Goal: Task Accomplishment & Management: Complete application form

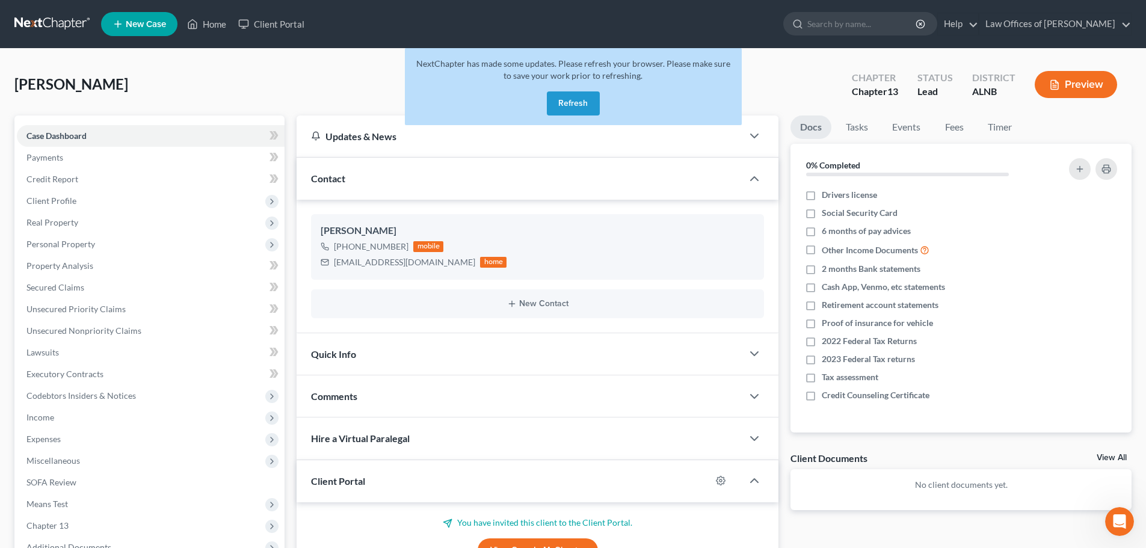
drag, startPoint x: 563, startPoint y: 98, endPoint x: 974, endPoint y: 11, distance: 420.0
click at [563, 98] on button "Refresh" at bounding box center [573, 103] width 53 height 24
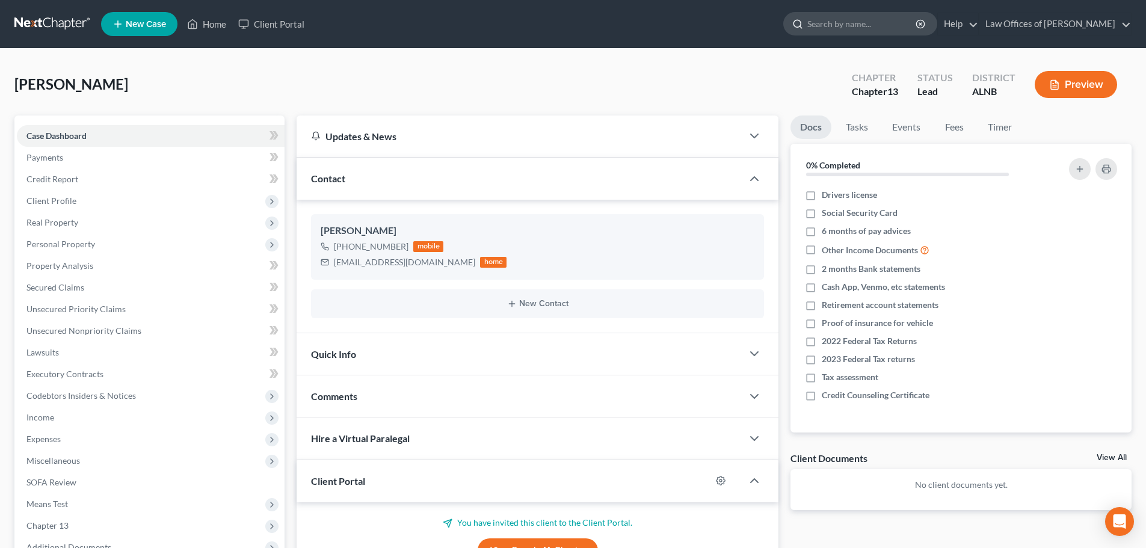
click at [900, 22] on input "search" at bounding box center [862, 24] width 110 height 22
type input "[PERSON_NAME]"
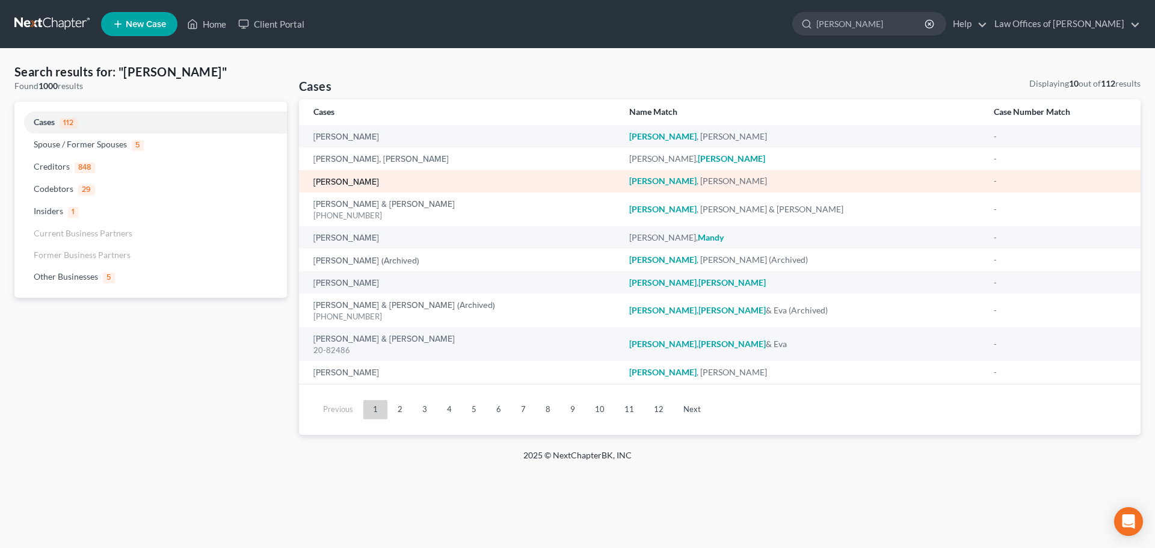
click at [348, 179] on link "[PERSON_NAME]" at bounding box center [346, 182] width 66 height 8
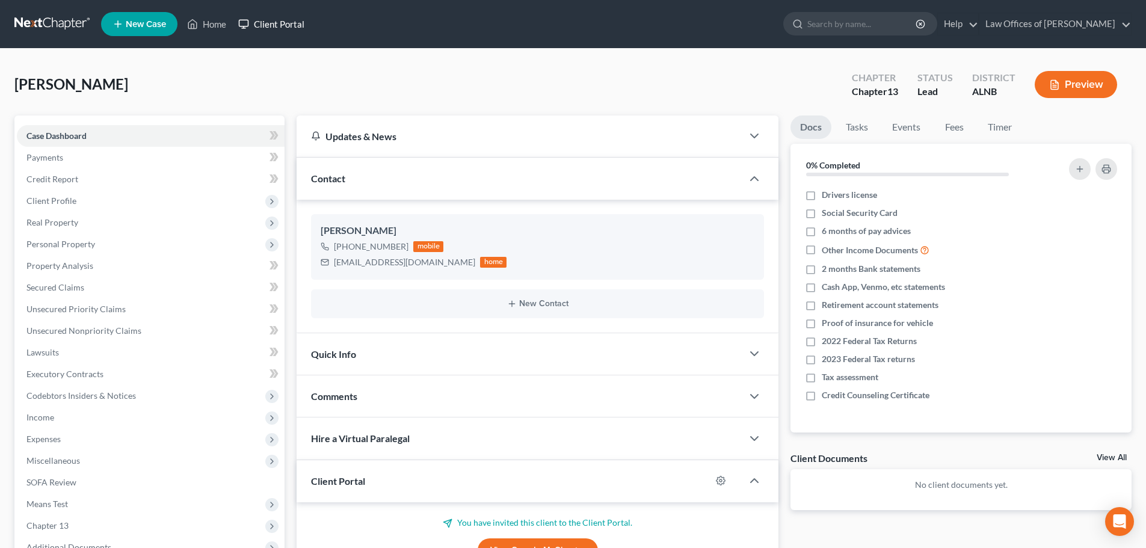
click at [262, 21] on link "Client Portal" at bounding box center [271, 24] width 78 height 22
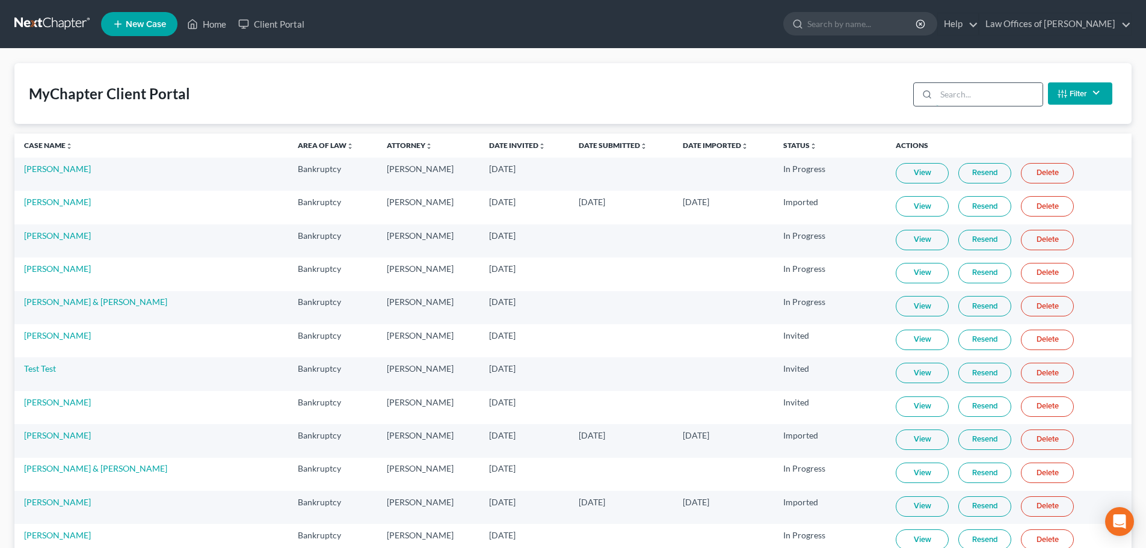
click at [1011, 96] on input "search" at bounding box center [989, 94] width 106 height 23
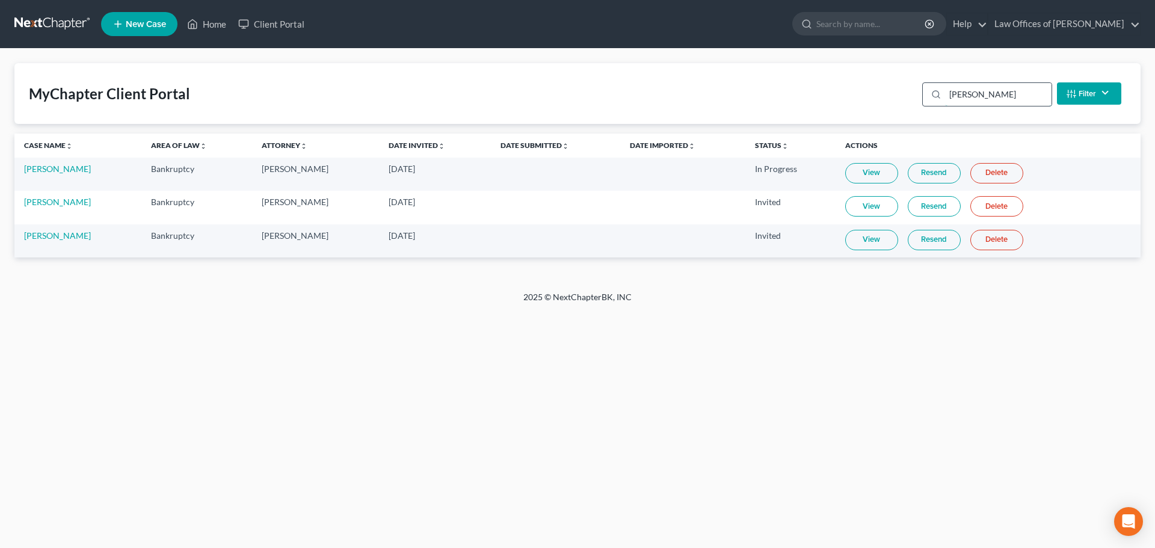
type input "[PERSON_NAME]"
click at [923, 211] on link "Resend" at bounding box center [934, 206] width 53 height 20
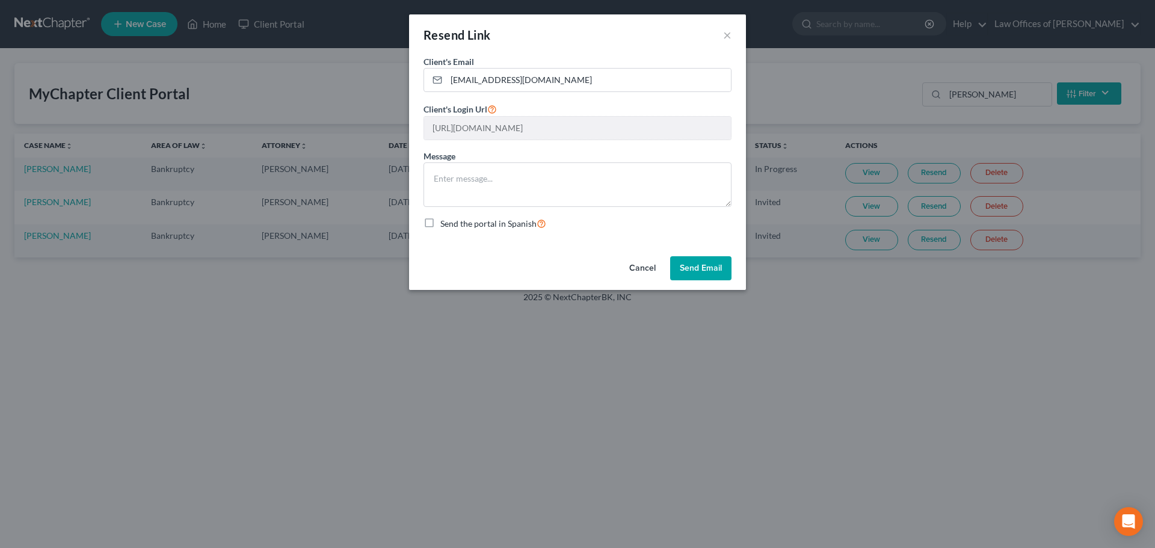
click at [712, 269] on button "Send Email" at bounding box center [700, 268] width 61 height 24
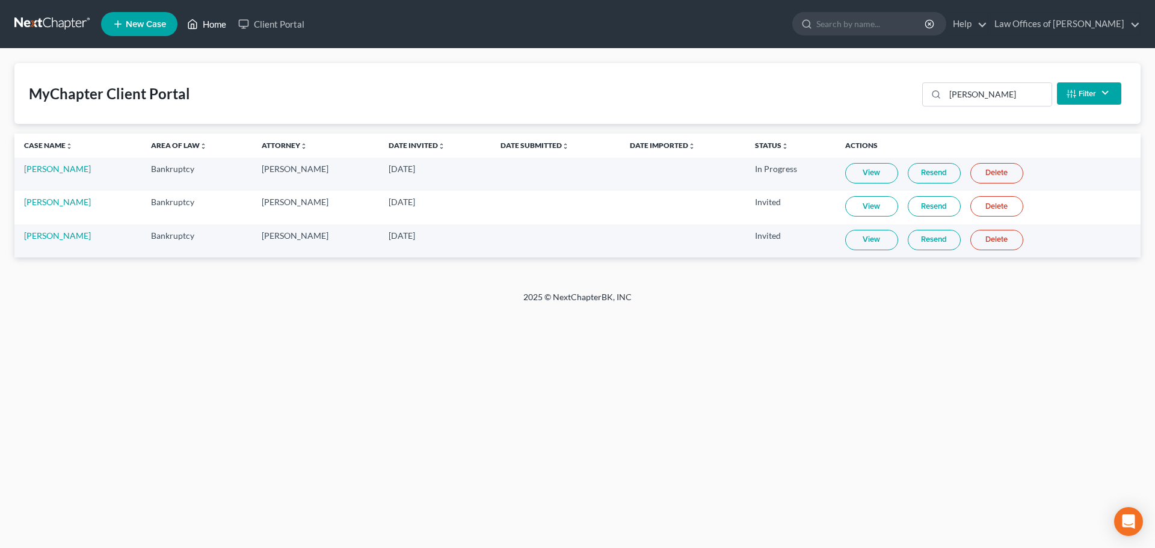
click at [223, 25] on link "Home" at bounding box center [206, 24] width 51 height 22
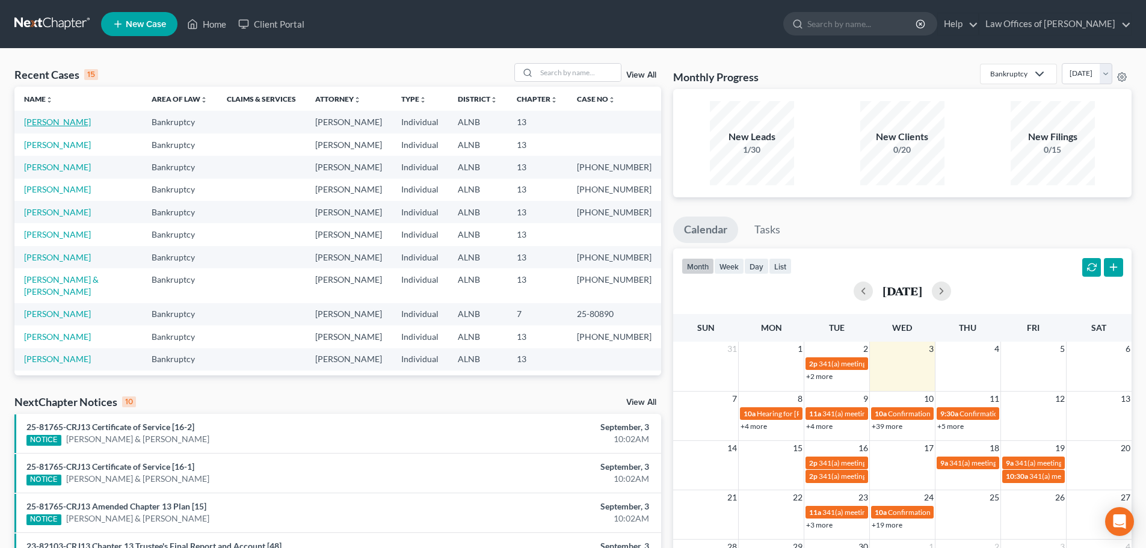
click at [49, 123] on link "[PERSON_NAME]" at bounding box center [57, 122] width 67 height 10
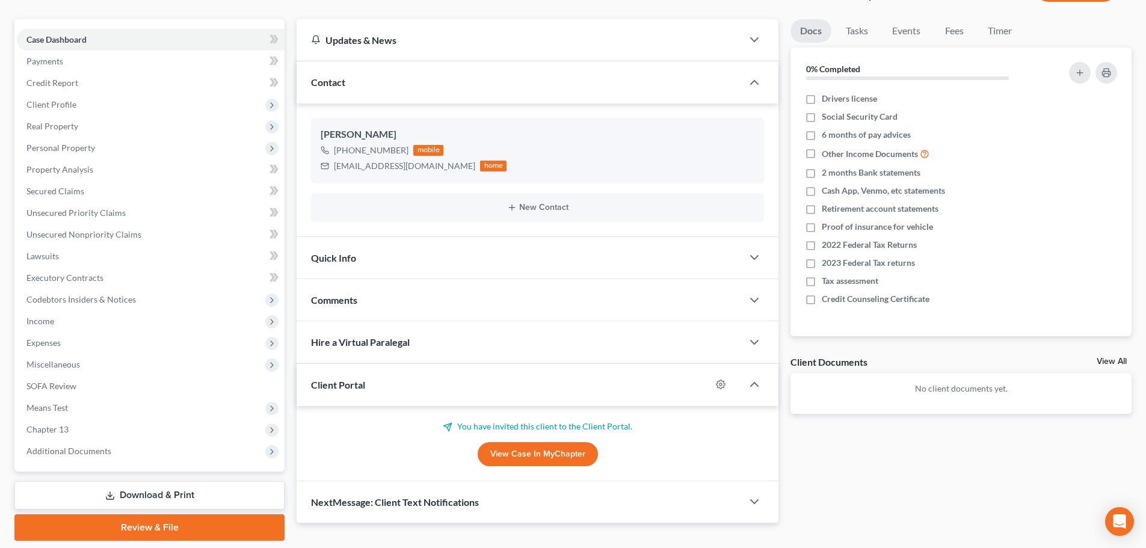
scroll to position [120, 0]
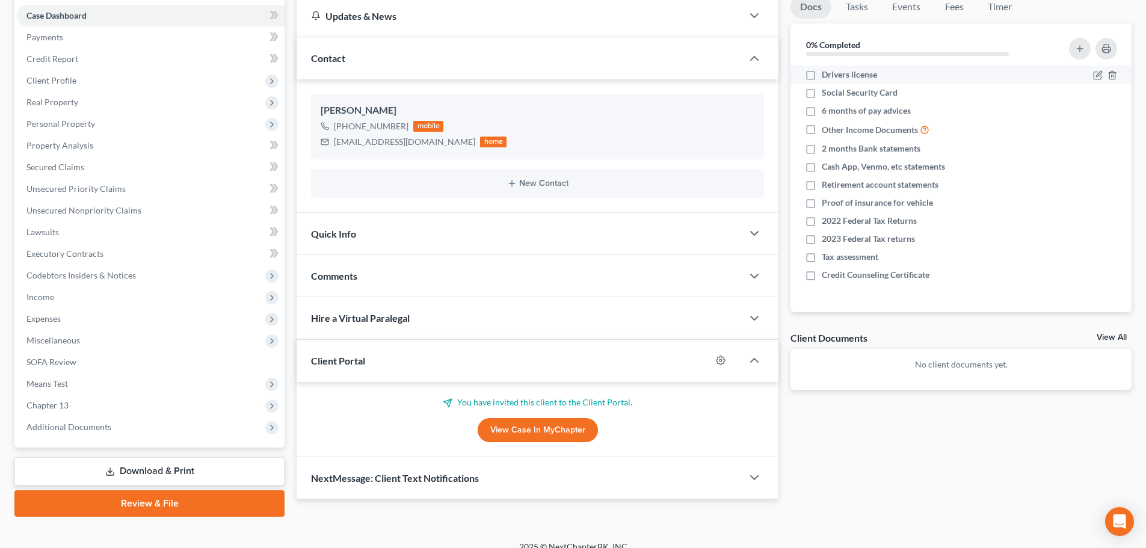
click at [822, 80] on label "Drivers license" at bounding box center [849, 75] width 55 height 12
click at [827, 76] on input "Drivers license" at bounding box center [831, 73] width 8 height 8
checkbox input "true"
click at [822, 256] on label "Tax assessment" at bounding box center [850, 257] width 57 height 12
click at [827, 256] on input "Tax assessment" at bounding box center [831, 255] width 8 height 8
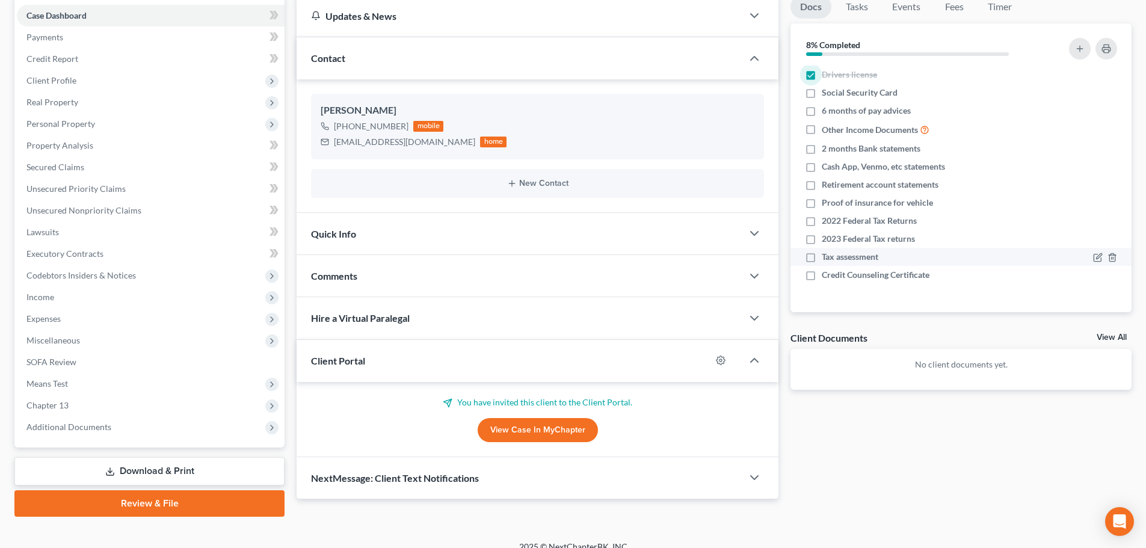
checkbox input "true"
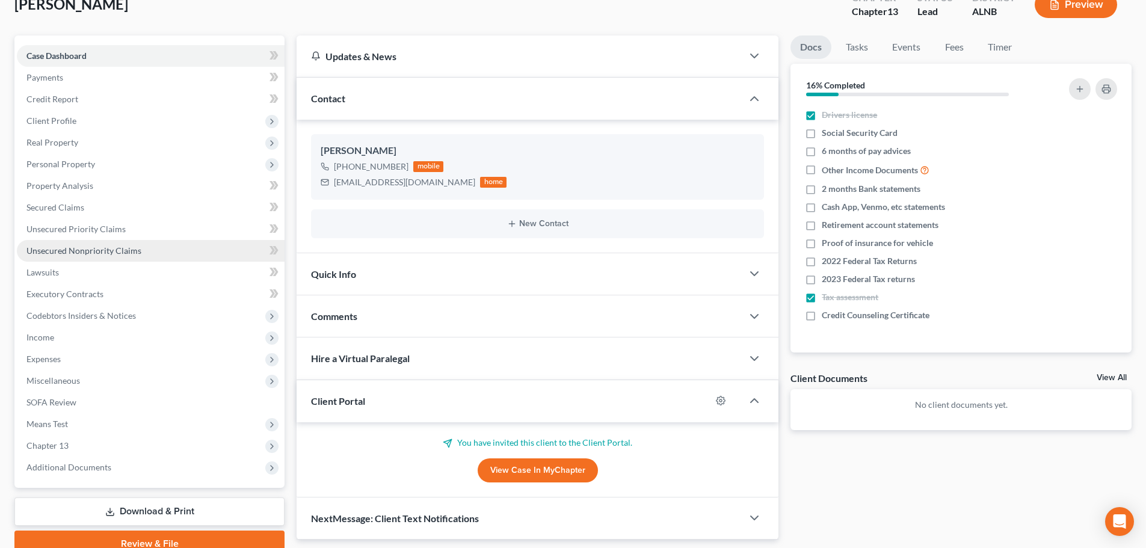
scroll to position [60, 0]
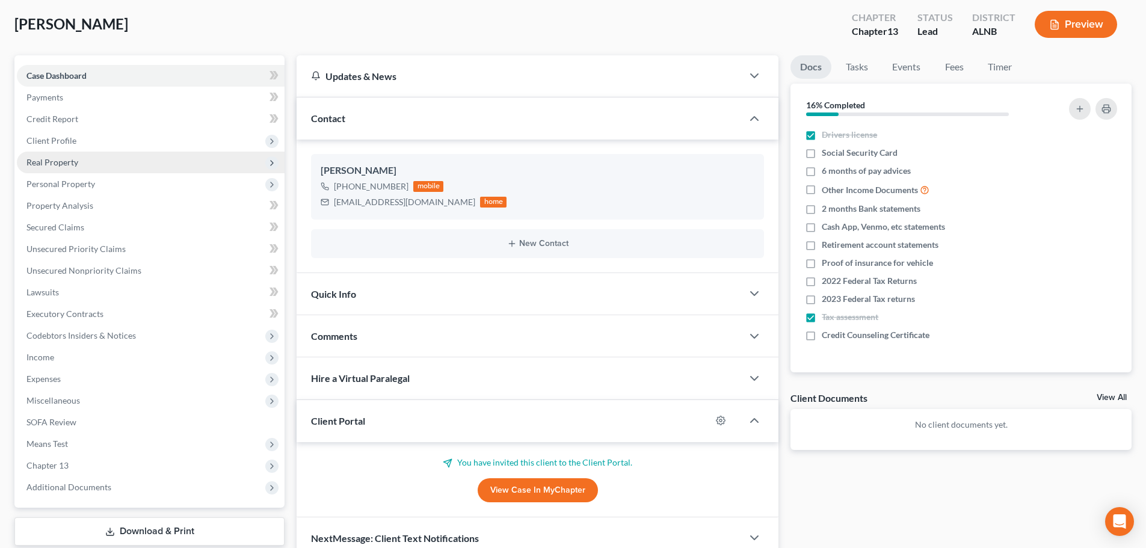
click at [68, 163] on span "Real Property" at bounding box center [52, 162] width 52 height 10
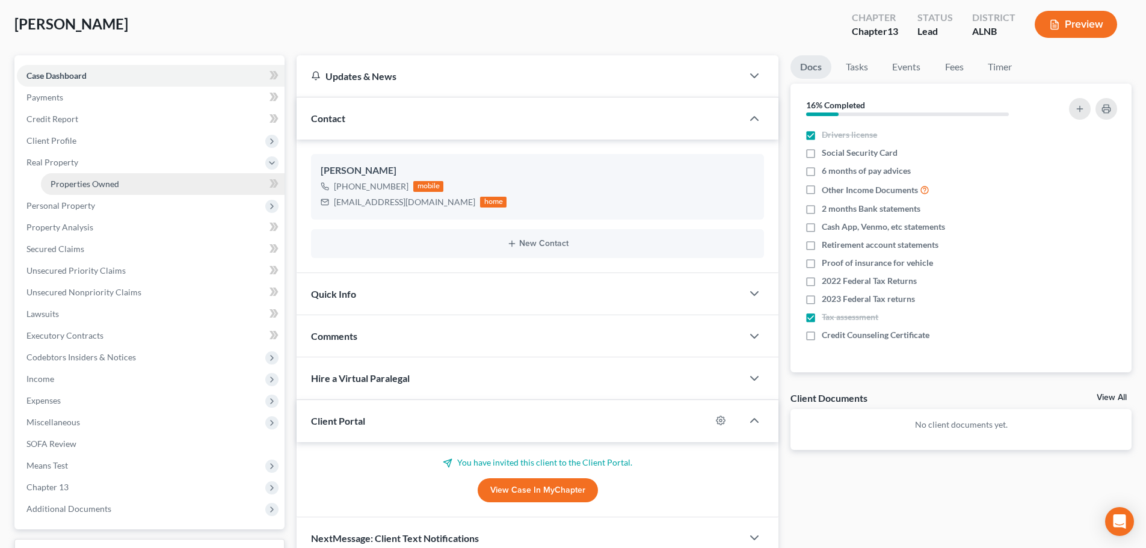
click at [86, 188] on span "Properties Owned" at bounding box center [85, 184] width 69 height 10
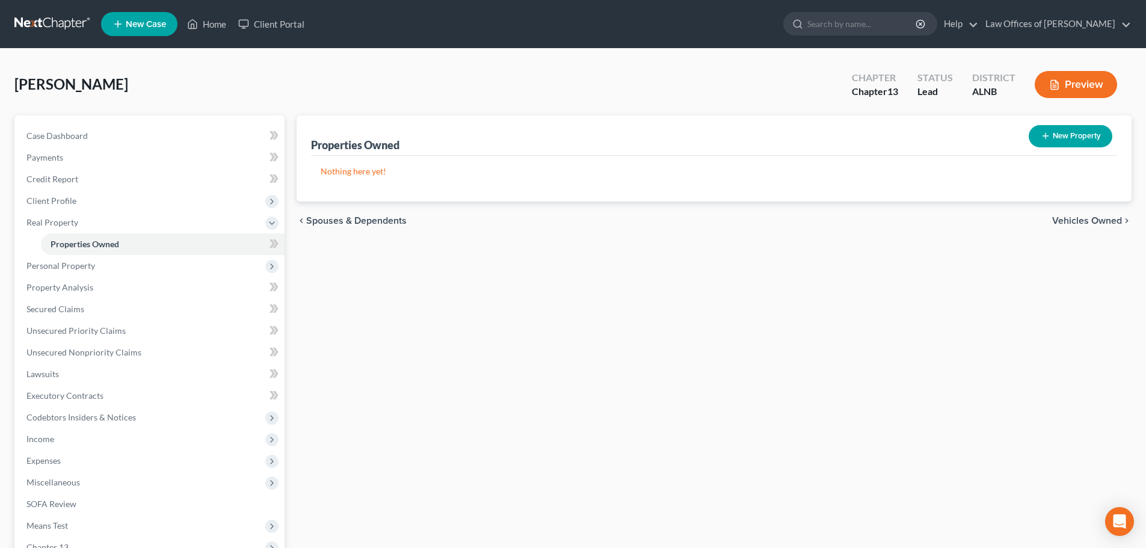
click at [1079, 135] on button "New Property" at bounding box center [1071, 136] width 84 height 22
select select "0"
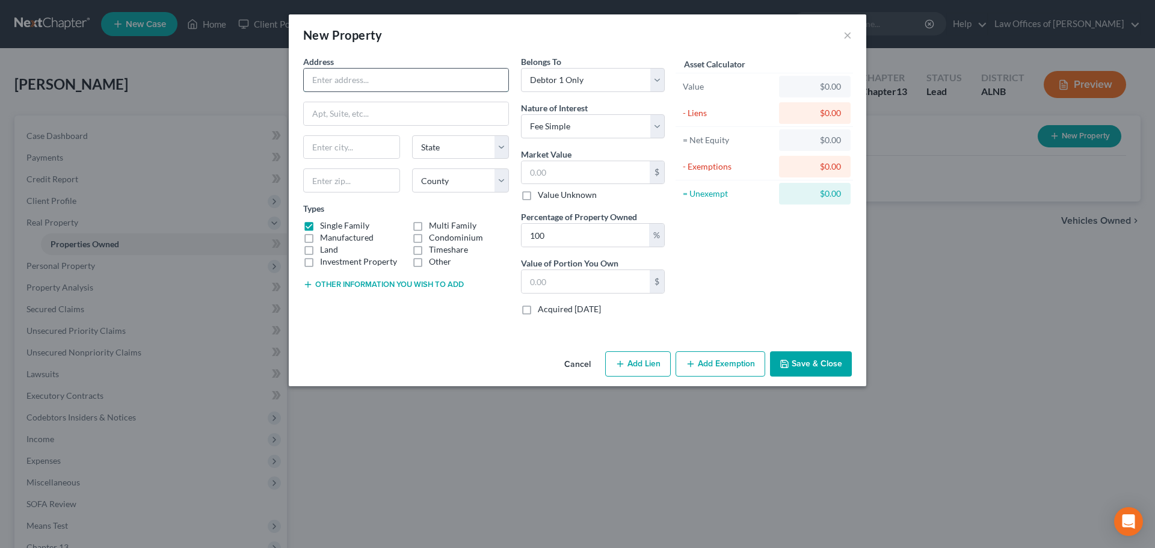
click at [387, 79] on input "text" at bounding box center [406, 80] width 205 height 23
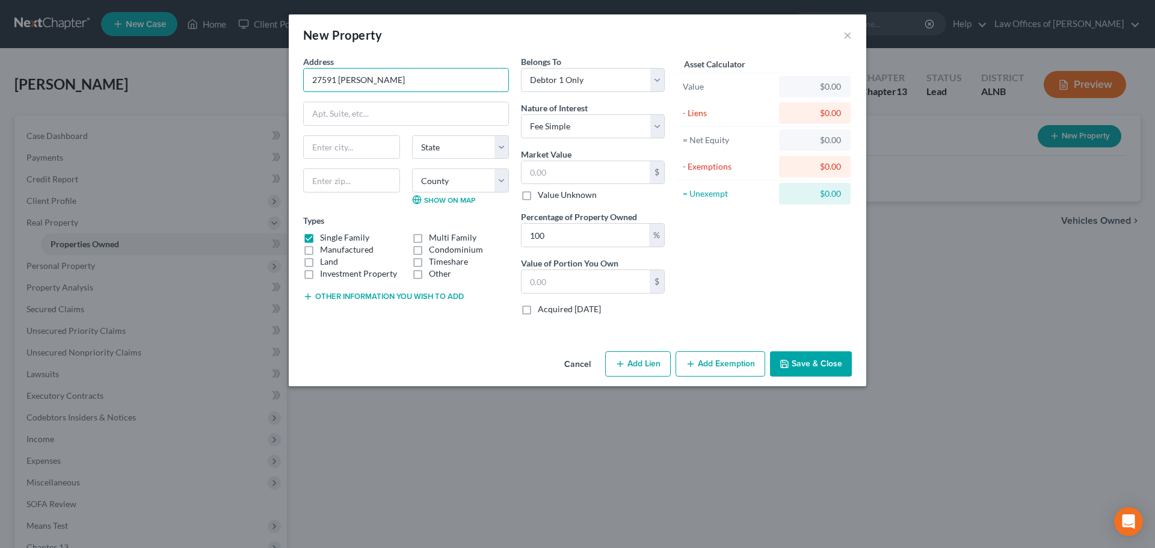
type input "27591 [PERSON_NAME]"
click at [1149, 463] on div "New Property × Address * 27591 [PERSON_NAME] State [US_STATE] AK AR AZ CA CO CT…" at bounding box center [577, 274] width 1155 height 548
click at [345, 147] on input "text" at bounding box center [352, 147] width 96 height 23
type input "[PERSON_NAME]"
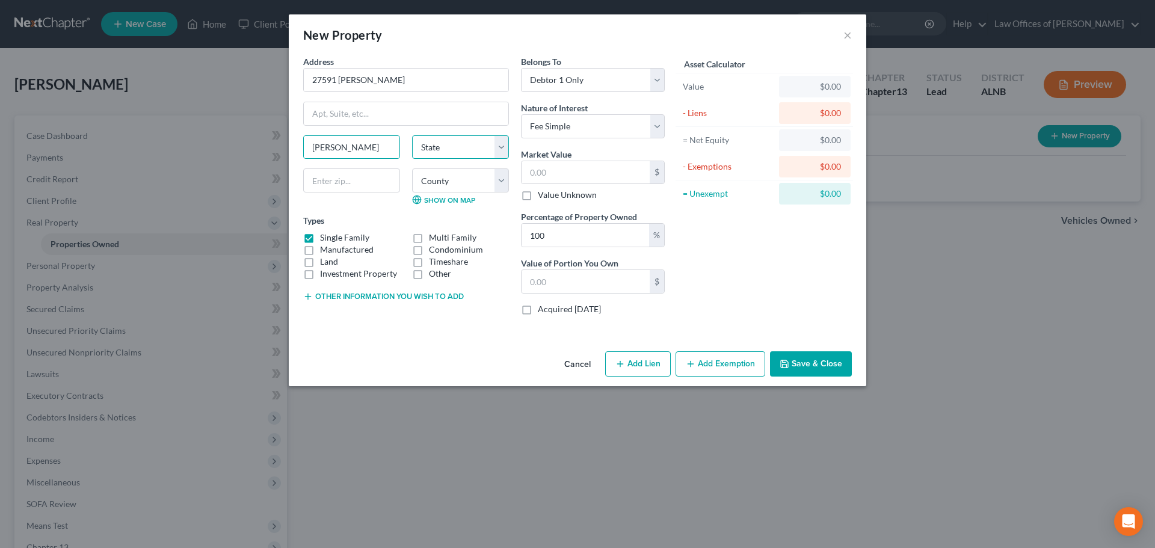
click at [445, 141] on select "State [US_STATE] AK AR AZ CA CO CT DE DC [GEOGRAPHIC_DATA] [GEOGRAPHIC_DATA] GU…" at bounding box center [460, 147] width 97 height 24
select select "0"
click at [412, 135] on select "State [US_STATE] AK AR AZ CA CO CT DE DC [GEOGRAPHIC_DATA] [GEOGRAPHIC_DATA] GU…" at bounding box center [460, 147] width 97 height 24
click at [343, 180] on input "text" at bounding box center [351, 180] width 97 height 24
type input "35757"
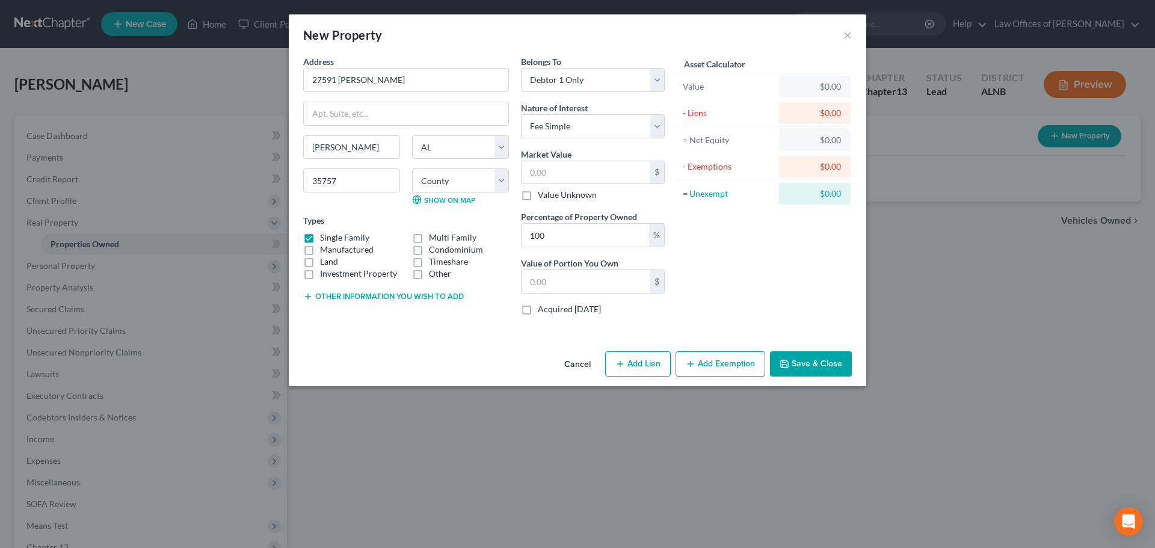
type input "[GEOGRAPHIC_DATA]"
click at [429, 338] on div "Address * 27591 [PERSON_NAME][GEOGRAPHIC_DATA] [US_STATE][GEOGRAPHIC_DATA] [GEO…" at bounding box center [578, 200] width 578 height 291
click at [349, 149] on input "[GEOGRAPHIC_DATA]" at bounding box center [352, 147] width 96 height 23
click at [345, 180] on input "35757" at bounding box center [351, 180] width 97 height 24
click at [446, 363] on div "Cancel Add Lien Add Lease Add Exemption Save & Close" at bounding box center [578, 367] width 578 height 40
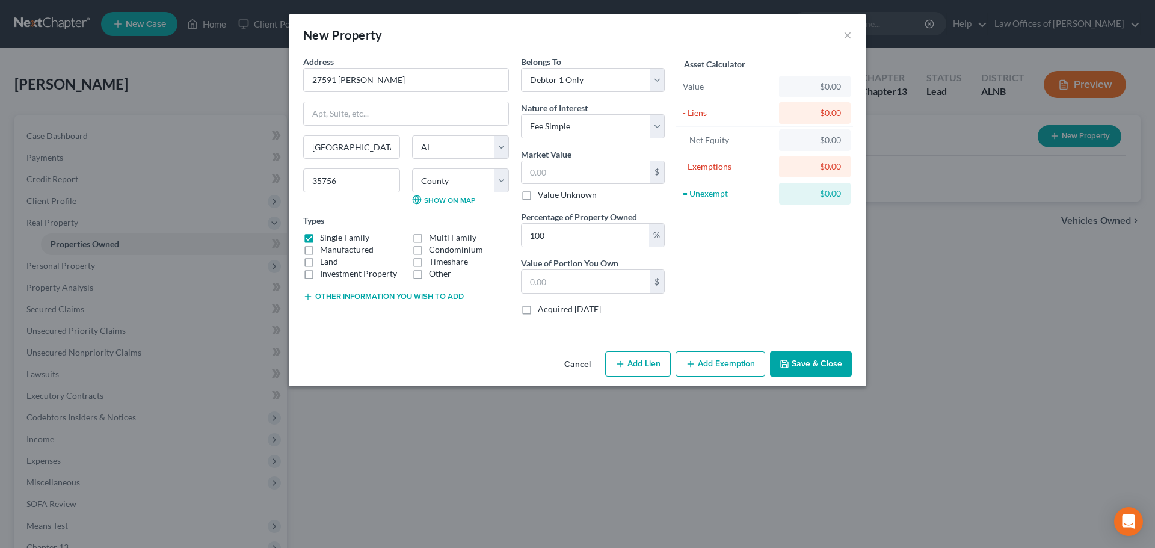
click at [456, 342] on div "Address * 27591 [PERSON_NAME][GEOGRAPHIC_DATA] [US_STATE][GEOGRAPHIC_DATA] [GEO…" at bounding box center [578, 200] width 578 height 291
click at [357, 184] on input "35756" at bounding box center [351, 180] width 97 height 24
type input "35773"
type input "[PERSON_NAME]"
click at [418, 351] on div "Cancel Add Lien Add Lease Add Exemption Save & Close" at bounding box center [578, 367] width 578 height 40
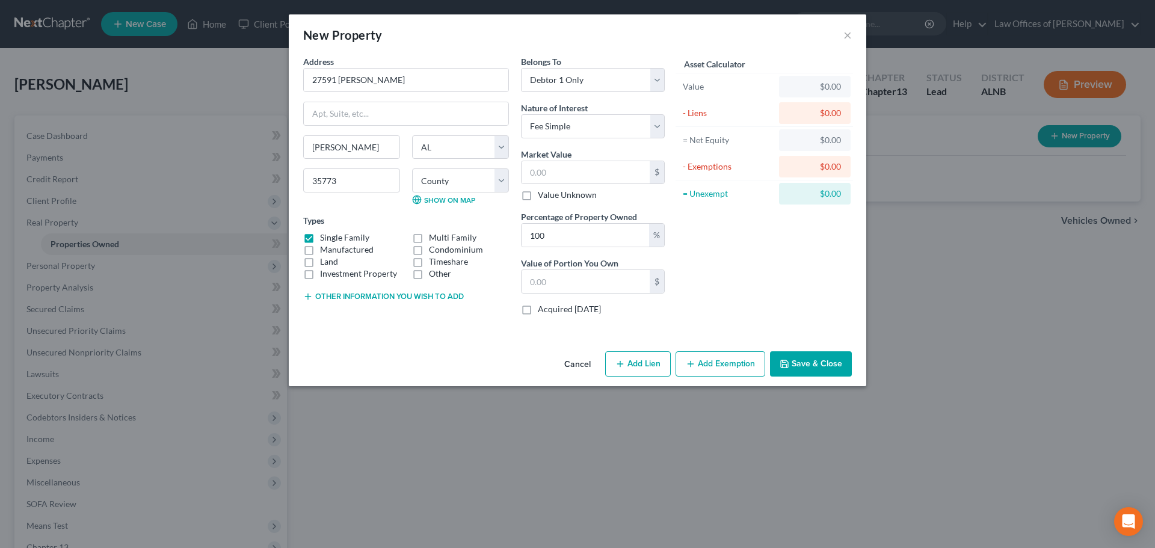
click at [619, 366] on icon "button" at bounding box center [620, 364] width 10 height 10
select select "0"
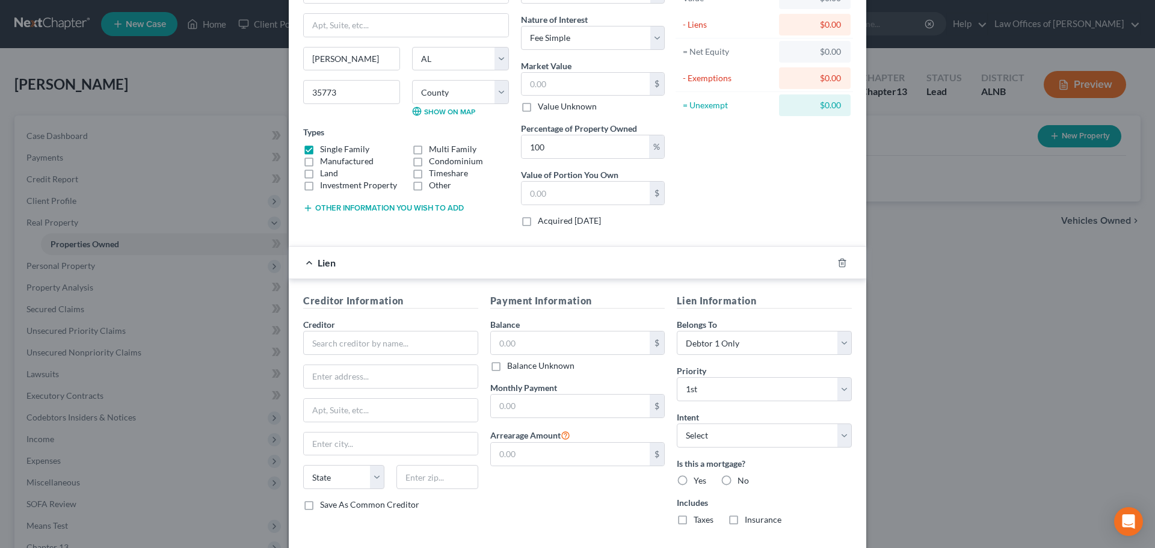
scroll to position [151, 0]
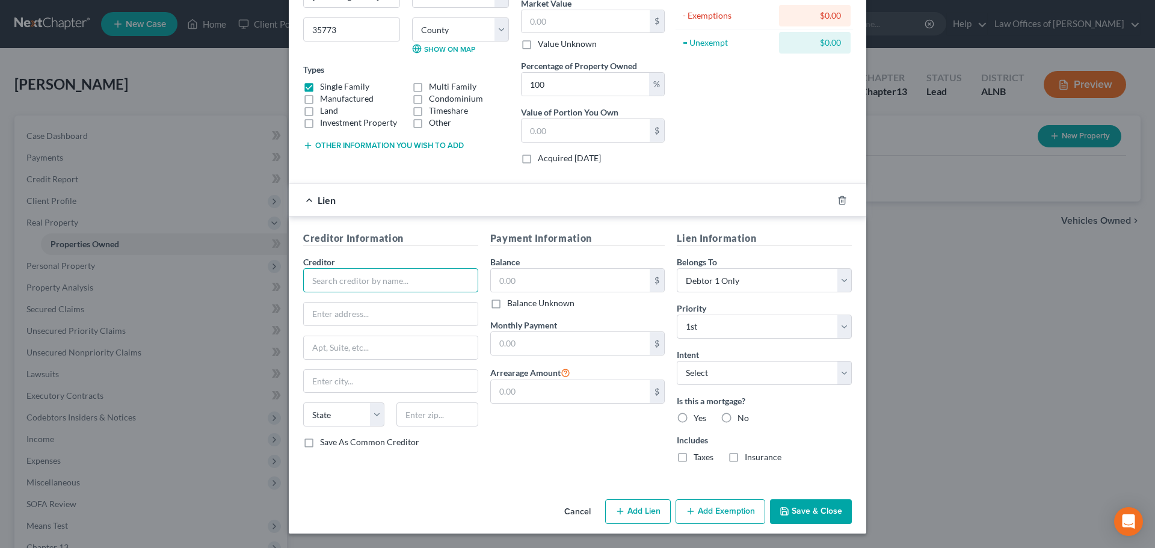
click at [439, 278] on input "text" at bounding box center [390, 280] width 175 height 24
type input "Rocket Mortgage"
click at [519, 281] on input "text" at bounding box center [570, 280] width 159 height 23
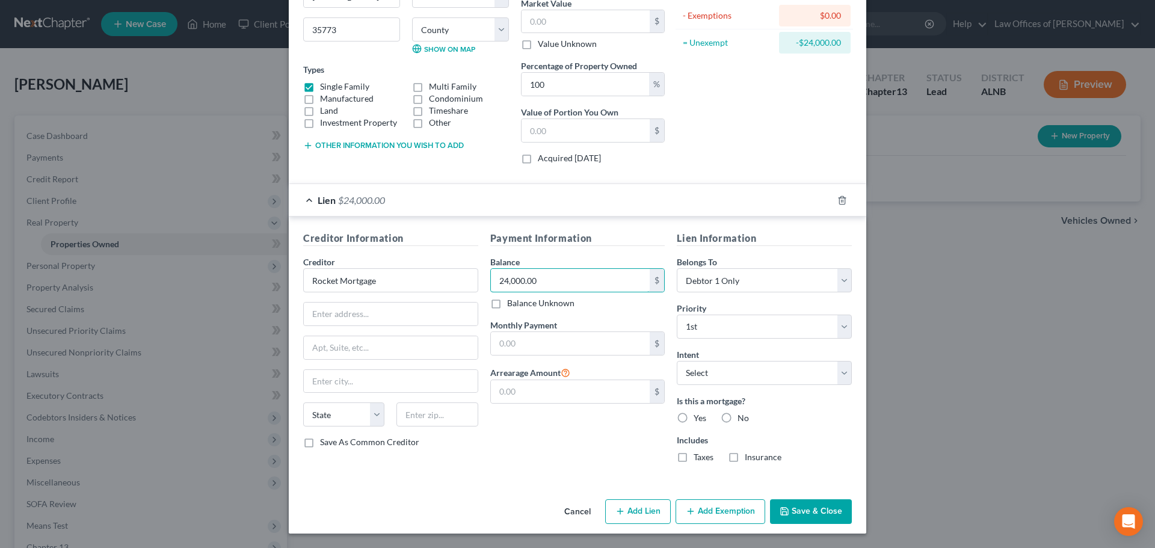
type input "24,000.00"
click at [694, 418] on label "Yes" at bounding box center [700, 418] width 13 height 12
click at [699, 418] on input "Yes" at bounding box center [703, 416] width 8 height 8
radio input "true"
click at [554, 340] on input "text" at bounding box center [570, 343] width 159 height 23
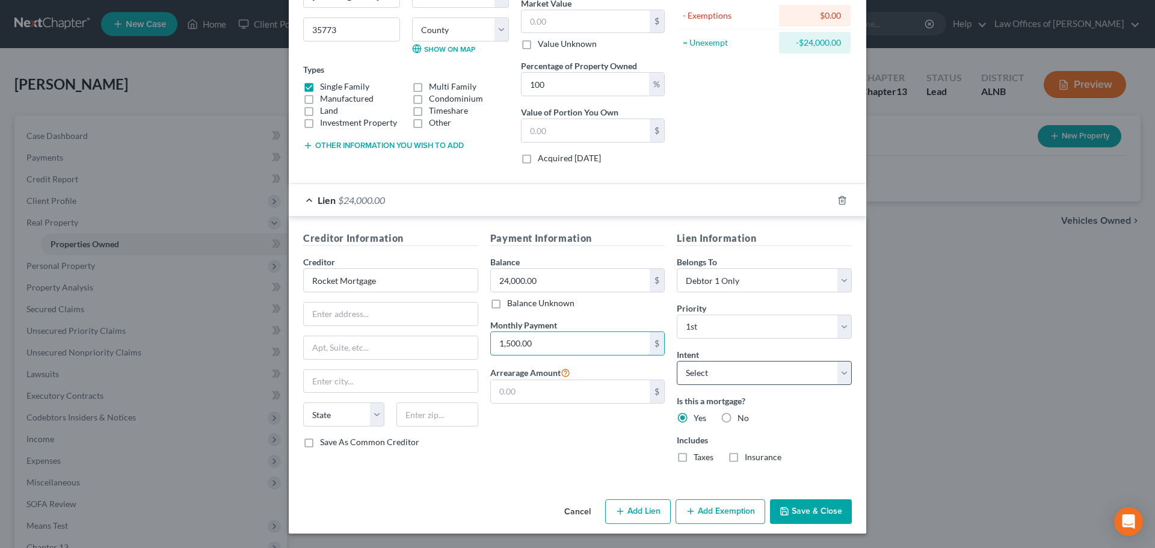
type input "1,500.00"
click at [842, 372] on select "Select Surrender Redeem Reaffirm Avoid Other" at bounding box center [764, 373] width 175 height 24
select select "2"
click at [677, 361] on select "Select Surrender Redeem Reaffirm Avoid Other" at bounding box center [764, 373] width 175 height 24
click at [694, 458] on label "Taxes" at bounding box center [704, 457] width 20 height 12
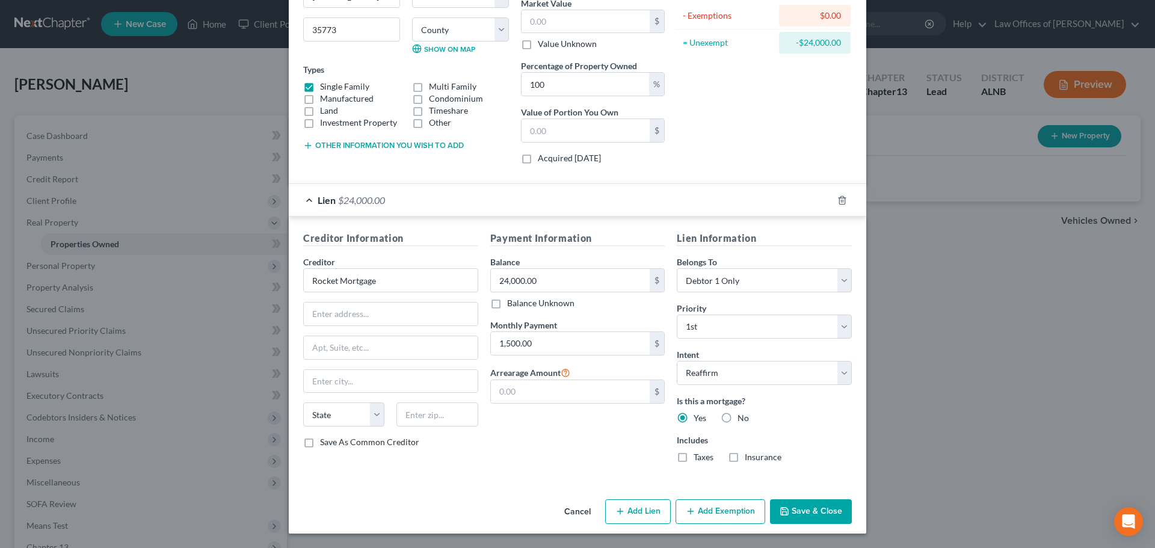
click at [699, 458] on input "Taxes" at bounding box center [703, 455] width 8 height 8
checkbox input "true"
click at [745, 460] on label "Insurance" at bounding box center [763, 457] width 37 height 12
click at [750, 459] on input "Insurance" at bounding box center [754, 455] width 8 height 8
checkbox input "true"
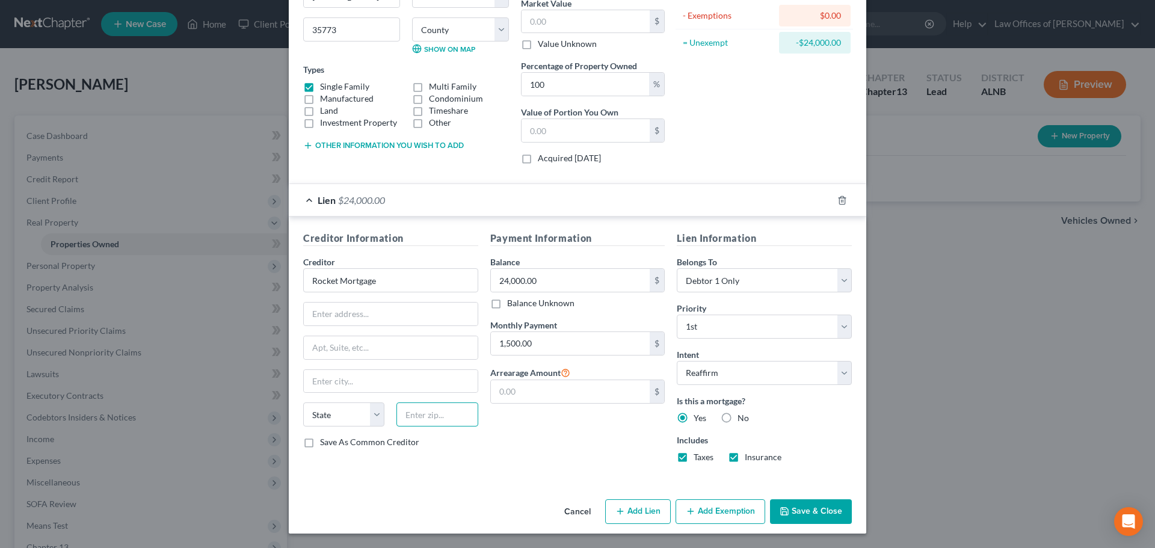
click at [442, 415] on input "text" at bounding box center [436, 415] width 81 height 24
type input "48226"
click at [532, 463] on div "Payment Information Balance 24,000.00 $ Balance Unknown Balance Undetermined 24…" at bounding box center [577, 351] width 187 height 241
type input "[GEOGRAPHIC_DATA]"
select select "23"
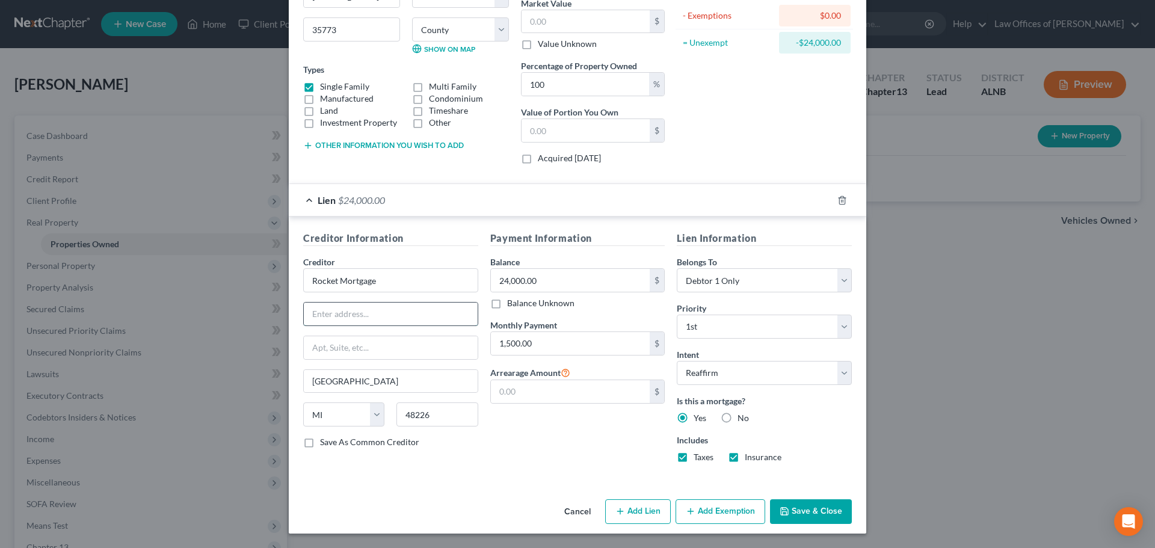
click at [412, 316] on input "text" at bounding box center [391, 314] width 174 height 23
type input "[STREET_ADDRESS][PERSON_NAME]"
click at [802, 505] on button "Save & Close" at bounding box center [811, 511] width 82 height 25
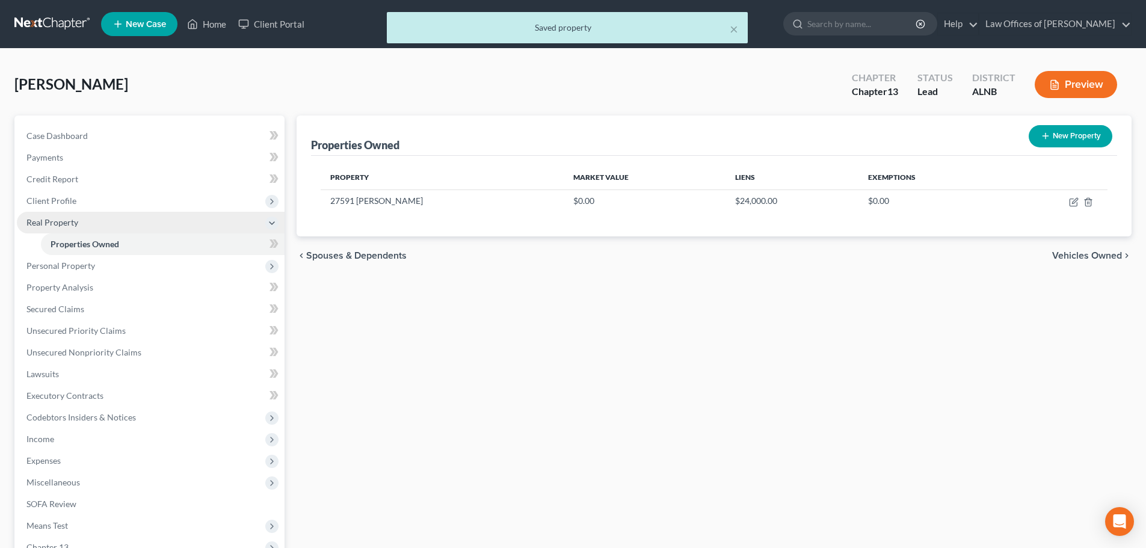
click at [270, 222] on polyline at bounding box center [272, 223] width 5 height 2
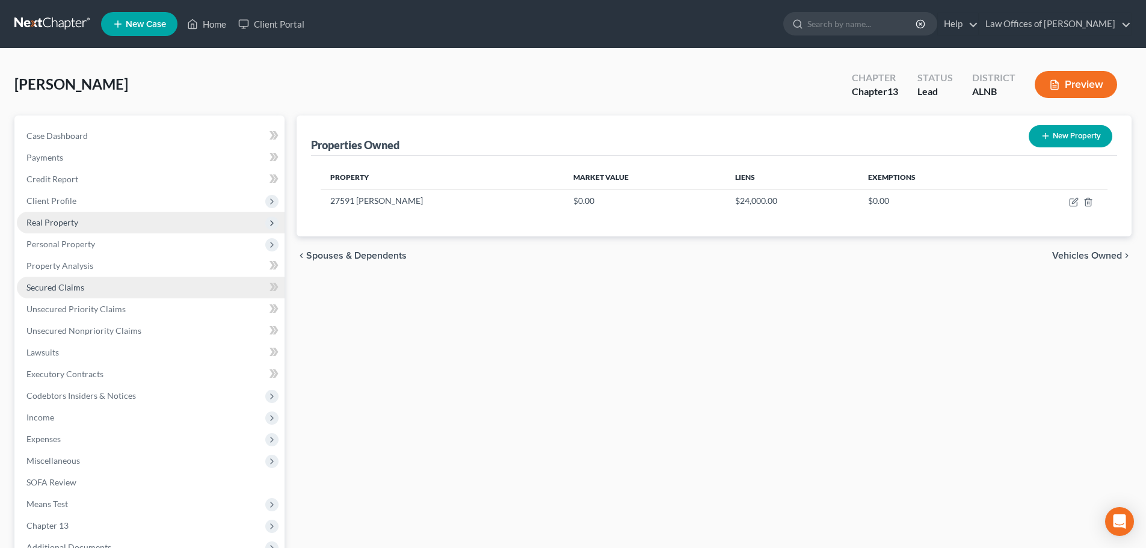
click at [238, 285] on link "Secured Claims" at bounding box center [151, 288] width 268 height 22
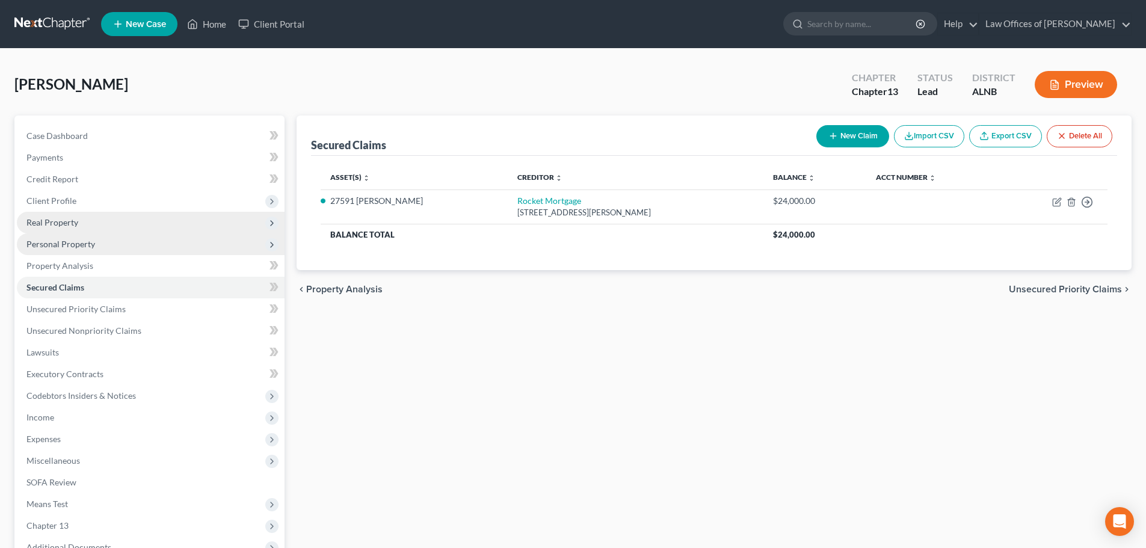
click at [149, 249] on span "Personal Property" at bounding box center [151, 244] width 268 height 22
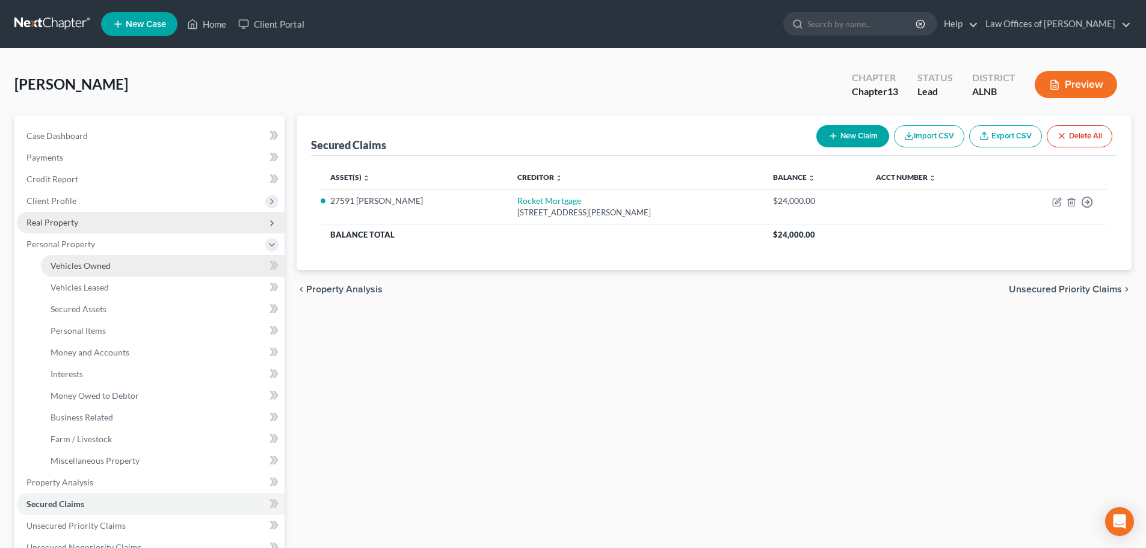
click at [149, 268] on link "Vehicles Owned" at bounding box center [163, 266] width 244 height 22
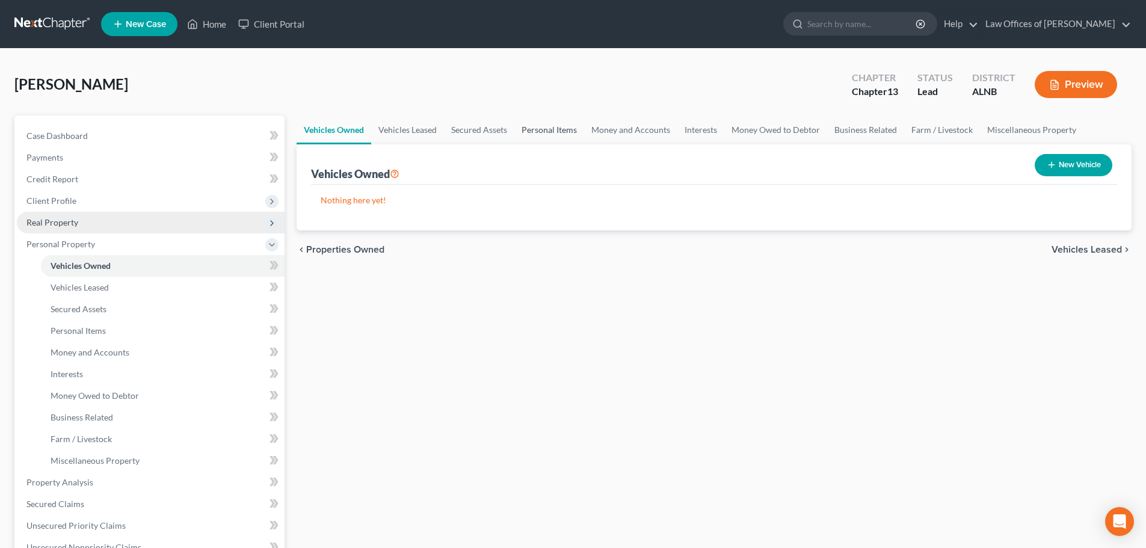
click at [570, 131] on link "Personal Items" at bounding box center [549, 130] width 70 height 29
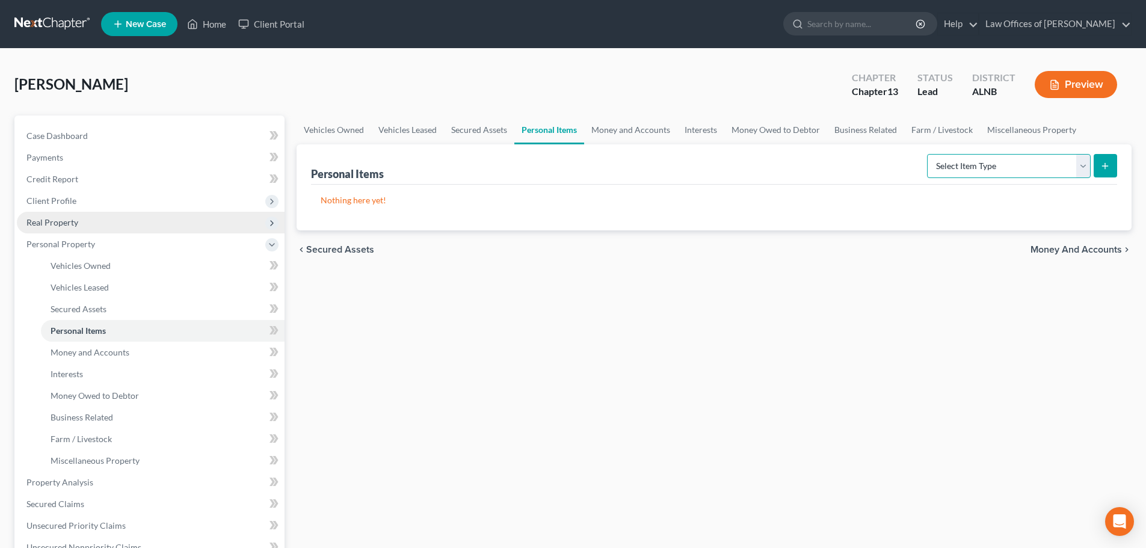
click at [1086, 165] on select "Select Item Type Clothing (A/B: 11) Collectibles Of Value (A/B: 8) Electronics …" at bounding box center [1009, 166] width 164 height 24
select select "clothing"
click at [929, 154] on select "Select Item Type Clothing (A/B: 11) Collectibles Of Value (A/B: 8) Electronics …" at bounding box center [1009, 166] width 164 height 24
click at [1106, 169] on icon "submit" at bounding box center [1105, 166] width 10 height 10
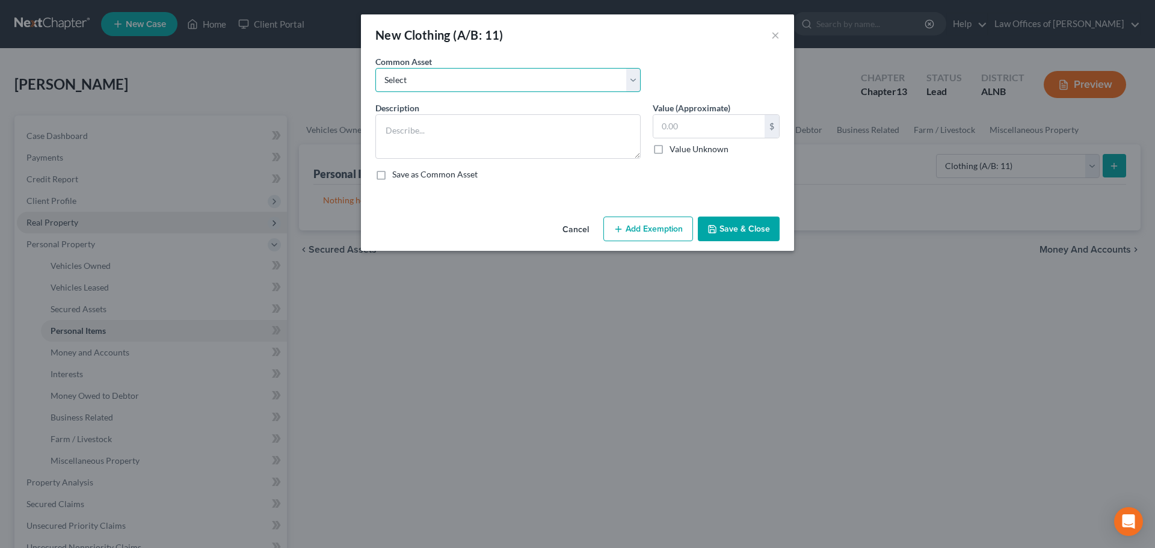
click at [637, 81] on select "Select Clothing and personal" at bounding box center [507, 80] width 265 height 24
select select "0"
click at [375, 68] on select "Select Clothing and personal" at bounding box center [507, 80] width 265 height 24
type textarea "Clothing and personal"
click at [669, 125] on input "300.00" at bounding box center [708, 126] width 111 height 23
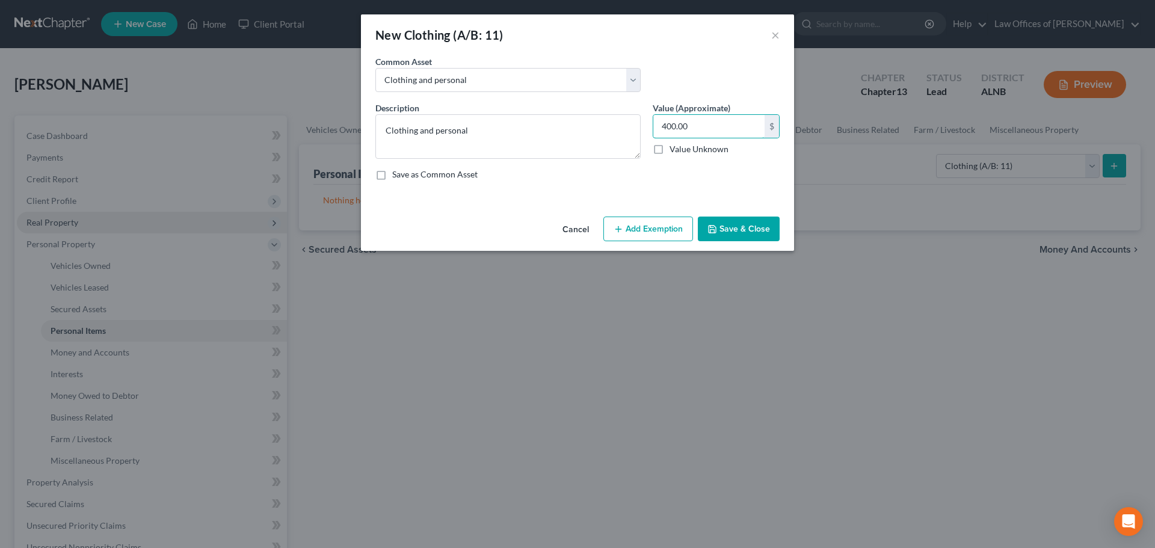
type input "400.00"
click at [727, 226] on button "Save & Close" at bounding box center [739, 229] width 82 height 25
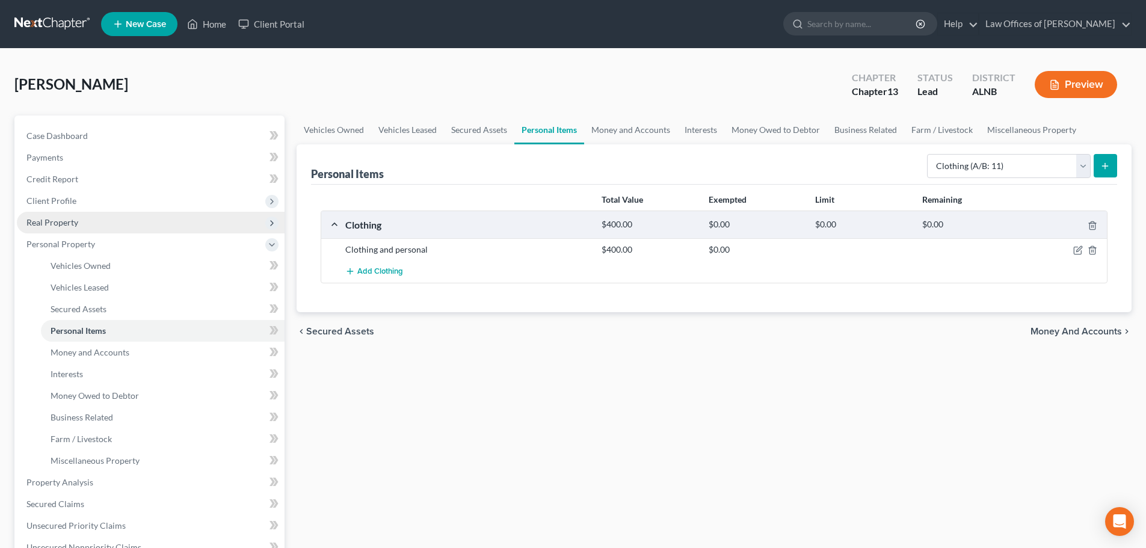
click at [847, 163] on div "Personal Items Select Item Type Clothing (A/B: 11) Collectibles Of Value (A/B: …" at bounding box center [714, 164] width 806 height 40
click at [1085, 170] on select "Select Item Type Clothing (A/B: 11) Collectibles Of Value (A/B: 8) Electronics …" at bounding box center [1009, 166] width 164 height 24
select select "household_goods"
click at [929, 154] on select "Select Item Type Clothing (A/B: 11) Collectibles Of Value (A/B: 8) Electronics …" at bounding box center [1009, 166] width 164 height 24
click at [1082, 169] on select "Select Item Type Clothing (A/B: 11) Collectibles Of Value (A/B: 8) Electronics …" at bounding box center [1009, 166] width 164 height 24
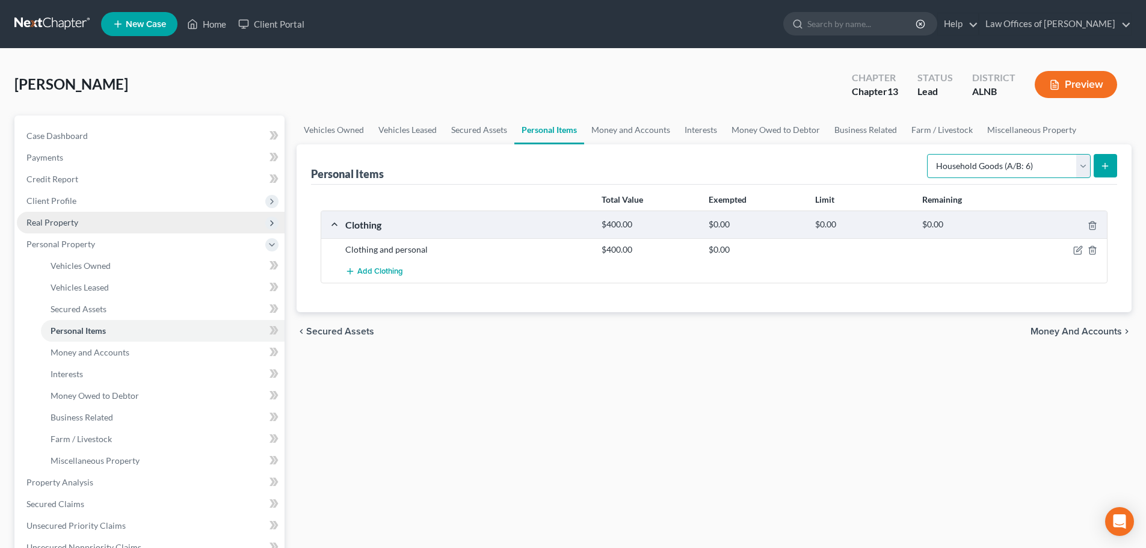
click at [929, 154] on select "Select Item Type Clothing (A/B: 11) Collectibles Of Value (A/B: 8) Electronics …" at bounding box center [1009, 166] width 164 height 24
click at [1111, 170] on button "submit" at bounding box center [1105, 165] width 23 height 23
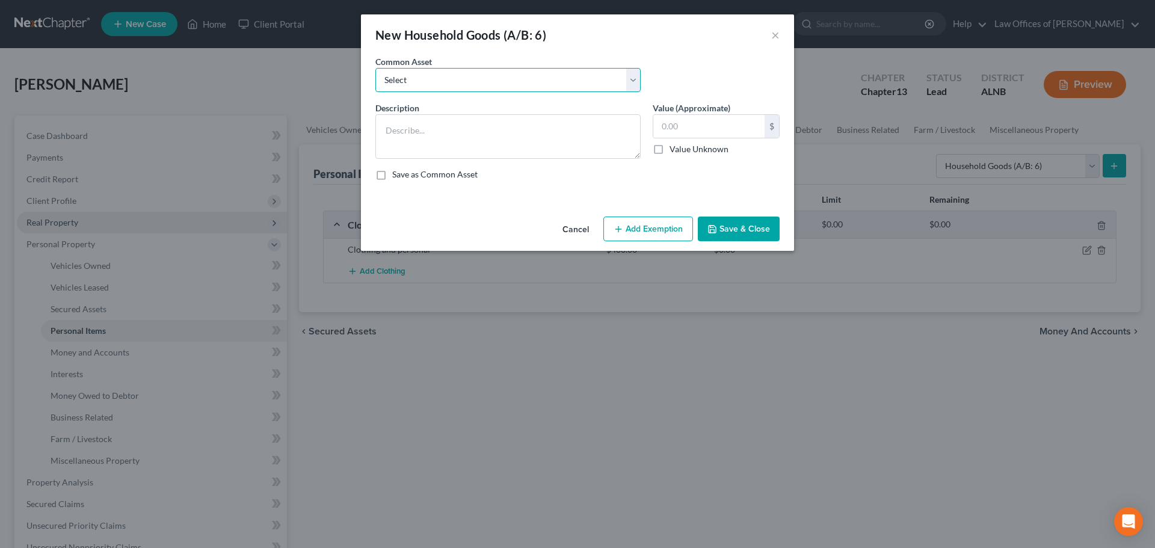
click at [582, 82] on select "Select Household goods and furnishings" at bounding box center [507, 80] width 265 height 24
select select "0"
click at [375, 68] on select "Select Household goods and furnishings" at bounding box center [507, 80] width 265 height 24
type textarea "Household goods and furnishings"
click at [680, 127] on input "1,420.00" at bounding box center [708, 126] width 111 height 23
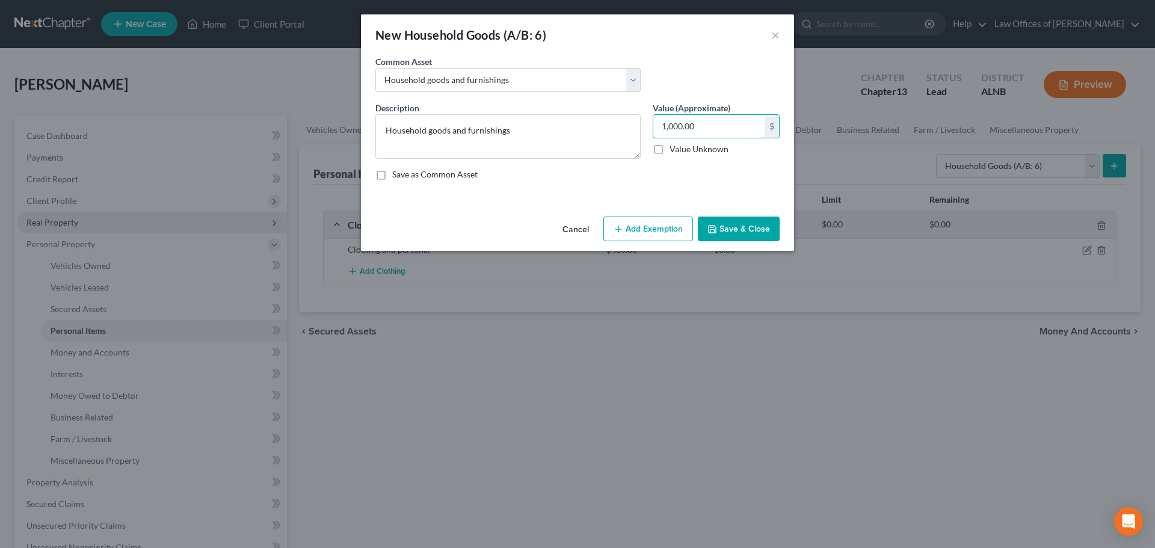
type input "1,000.00"
click at [733, 232] on button "Save & Close" at bounding box center [739, 229] width 82 height 25
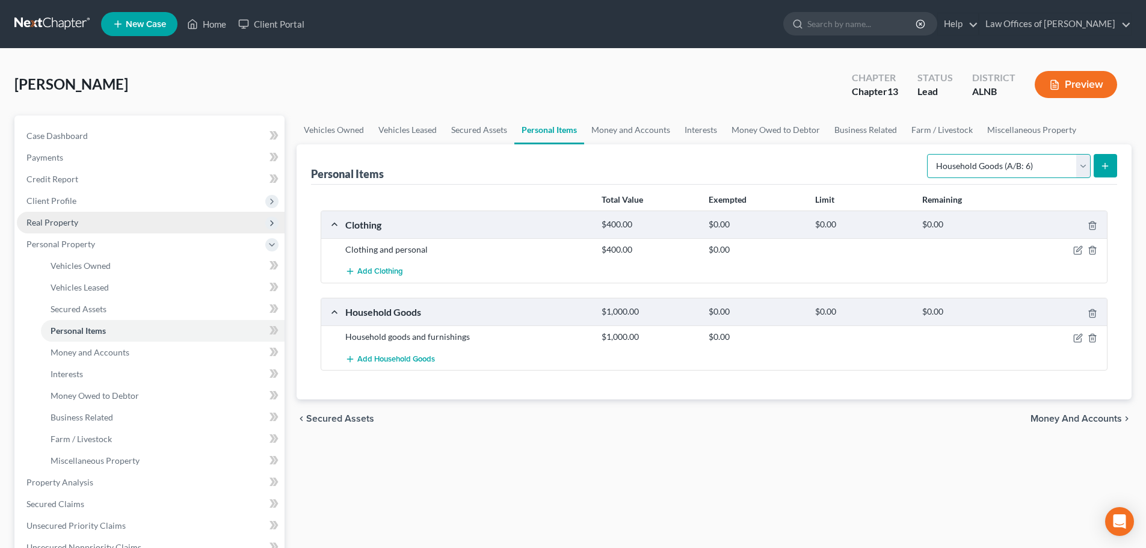
click at [1084, 165] on select "Select Item Type Clothing (A/B: 11) Collectibles Of Value (A/B: 8) Electronics …" at bounding box center [1009, 166] width 164 height 24
select select "electronics"
click at [929, 154] on select "Select Item Type Clothing (A/B: 11) Collectibles Of Value (A/B: 8) Electronics …" at bounding box center [1009, 166] width 164 height 24
click at [1103, 159] on button "submit" at bounding box center [1105, 165] width 23 height 23
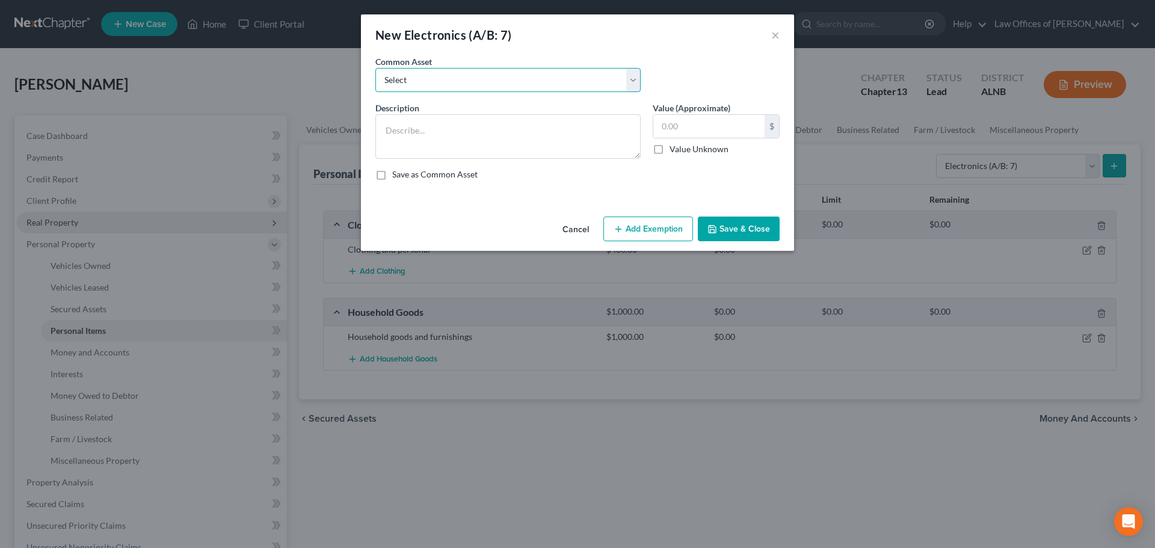
click at [622, 81] on select "Select Television Smartphone Computer Other electronics" at bounding box center [507, 80] width 265 height 24
select select "0"
click at [375, 68] on select "Select Television Smartphone Computer Other electronics" at bounding box center [507, 80] width 265 height 24
type textarea "Television Smartphone Computer Other electronics"
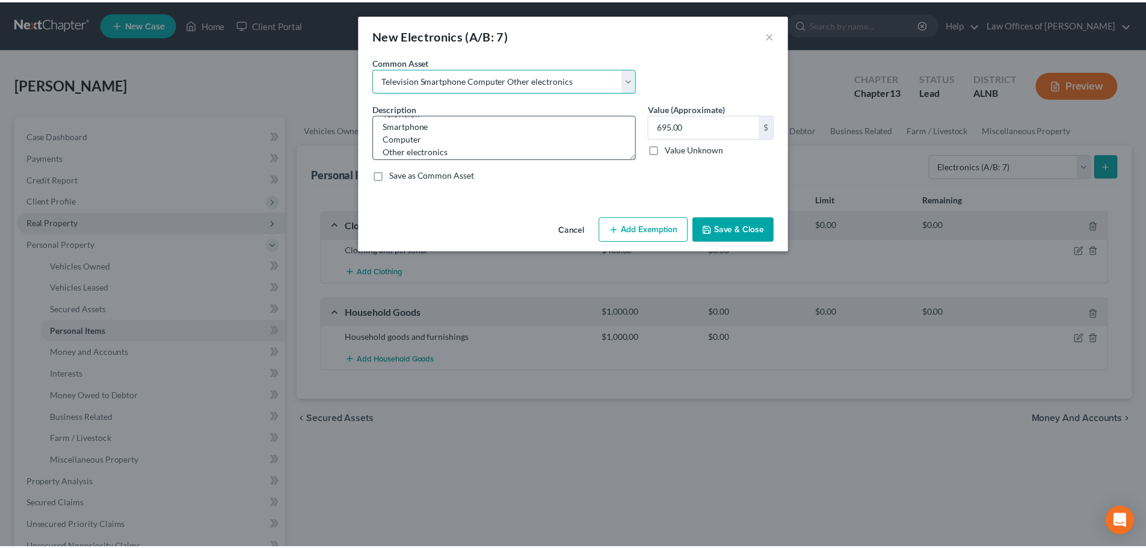
scroll to position [25, 0]
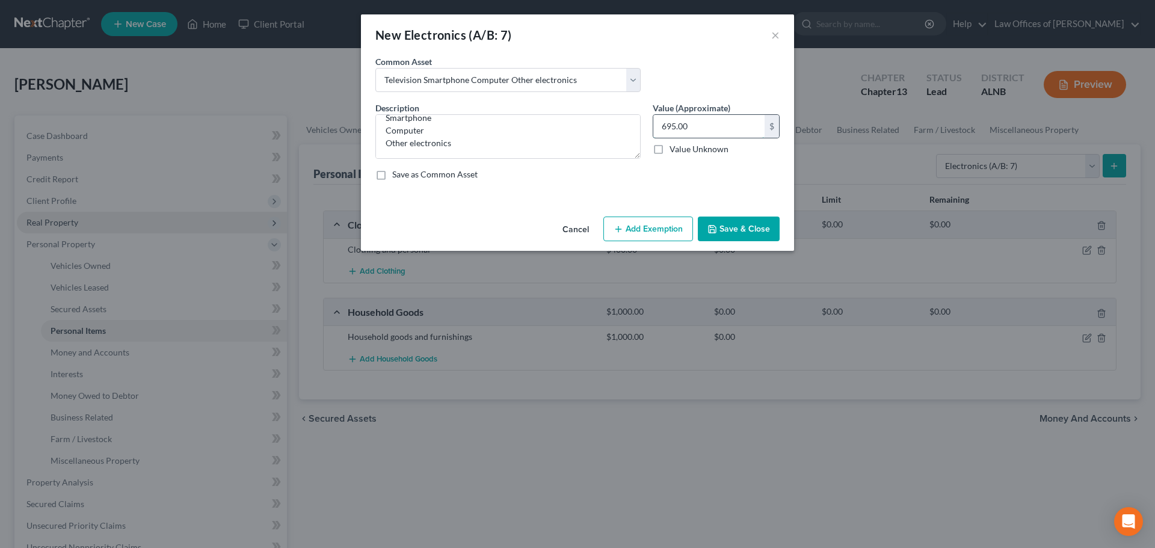
click at [676, 128] on input "695.00" at bounding box center [708, 126] width 111 height 23
type input "400.00"
click at [728, 224] on button "Save & Close" at bounding box center [739, 229] width 82 height 25
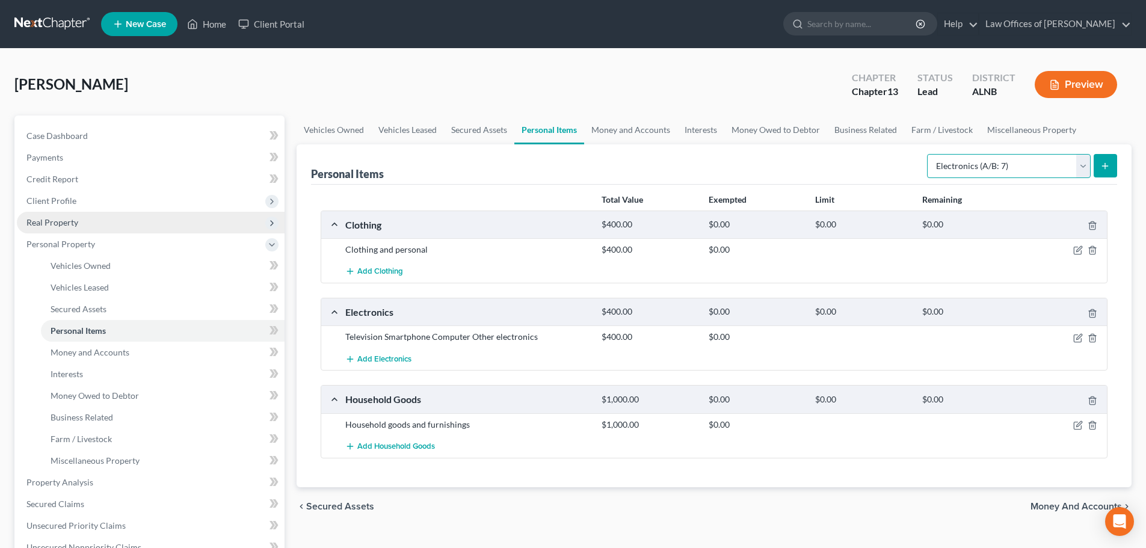
click at [1083, 164] on select "Select Item Type Clothing (A/B: 11) Collectibles Of Value (A/B: 8) Electronics …" at bounding box center [1009, 166] width 164 height 24
click at [699, 88] on div "[PERSON_NAME] Upgraded Chapter Chapter 13 Status Lead District ALNB Preview" at bounding box center [572, 89] width 1117 height 52
click at [271, 245] on polyline at bounding box center [272, 245] width 5 height 2
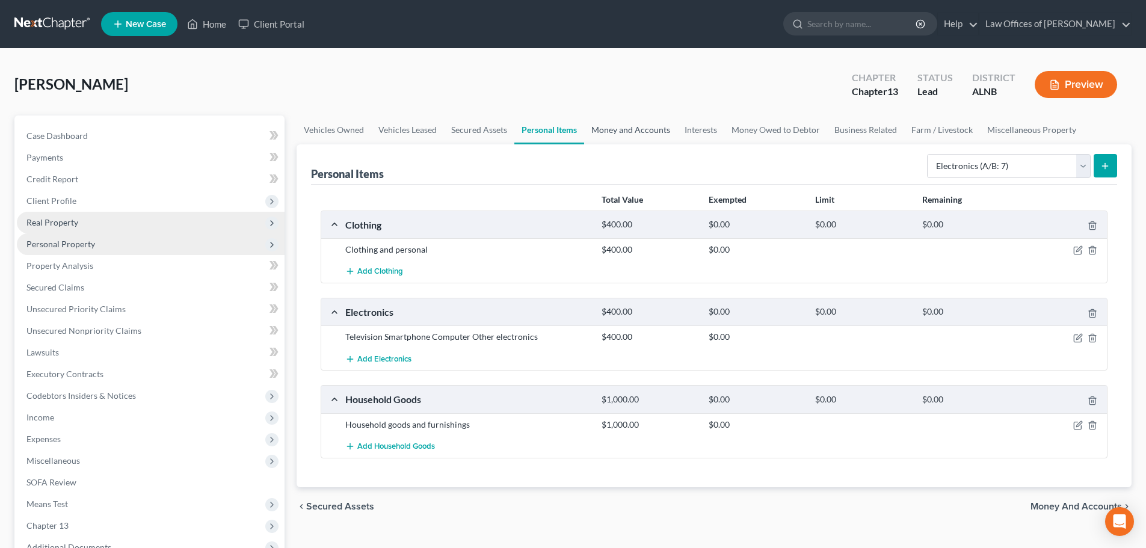
click at [622, 132] on link "Money and Accounts" at bounding box center [630, 130] width 93 height 29
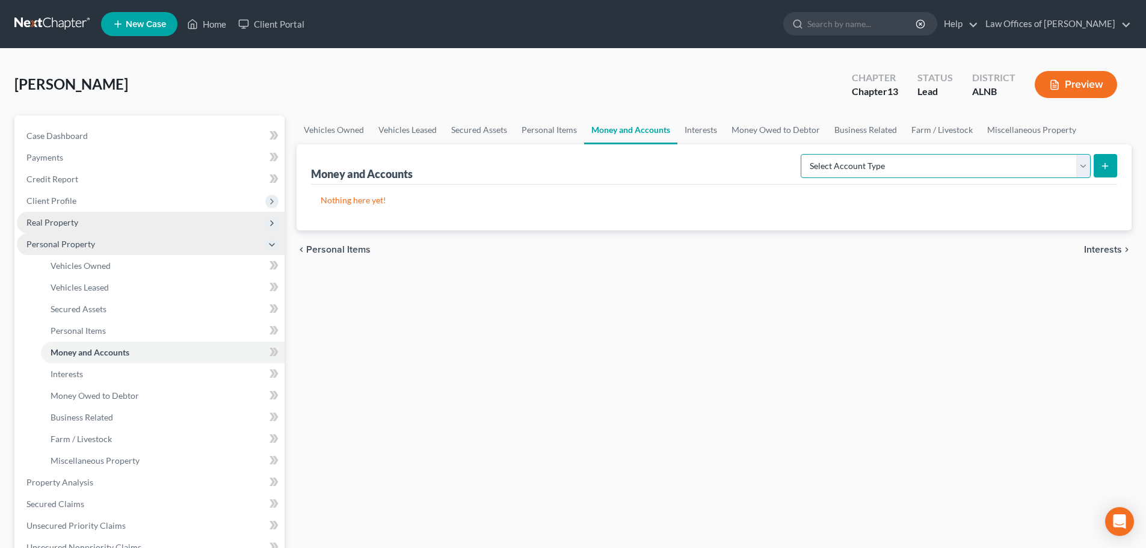
click at [1085, 170] on select "Select Account Type Brokerage (A/B: 18, SOFA: 20) Cash on Hand (A/B: 16) Certif…" at bounding box center [946, 166] width 290 height 24
select select "checking"
click at [804, 154] on select "Select Account Type Brokerage (A/B: 18, SOFA: 20) Cash on Hand (A/B: 16) Certif…" at bounding box center [946, 166] width 290 height 24
click at [1105, 173] on button "submit" at bounding box center [1105, 165] width 23 height 23
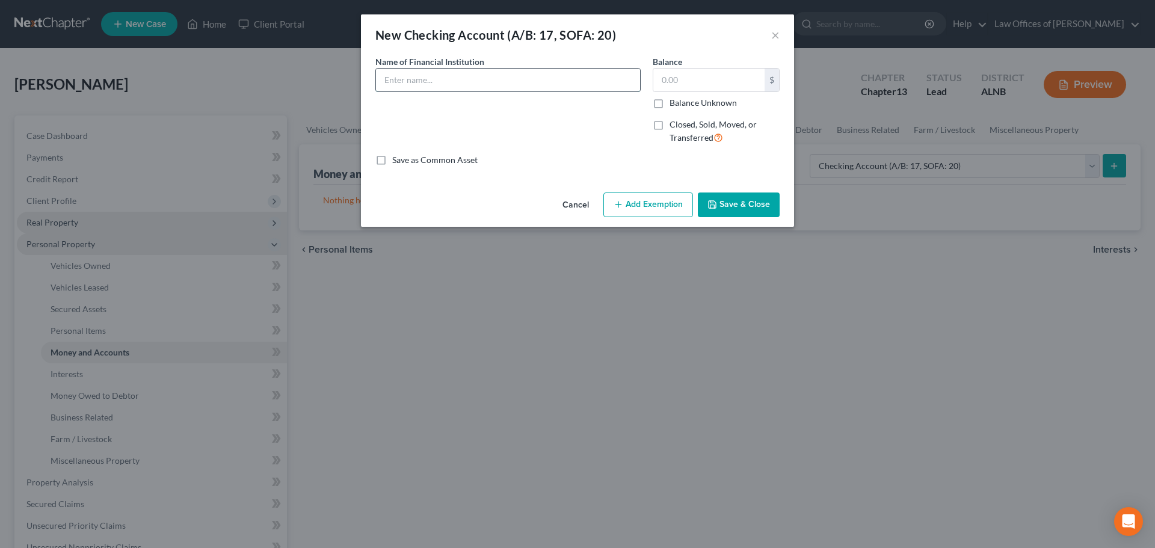
click at [591, 81] on input "text" at bounding box center [508, 80] width 264 height 23
type input "Chase"
click at [694, 84] on input "text" at bounding box center [708, 80] width 111 height 23
type input "400.00"
click at [747, 205] on button "Save & Close" at bounding box center [739, 205] width 82 height 25
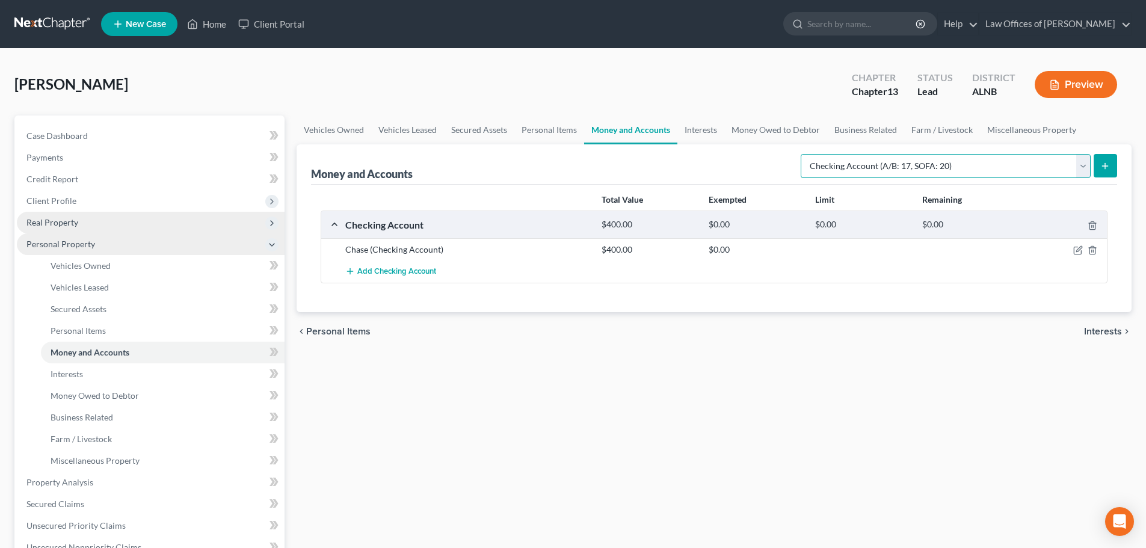
click at [1084, 165] on select "Select Account Type Brokerage (A/B: 18, SOFA: 20) Cash on Hand (A/B: 16) Certif…" at bounding box center [946, 166] width 290 height 24
select select "savings"
click at [804, 154] on select "Select Account Type Brokerage (A/B: 18, SOFA: 20) Cash on Hand (A/B: 16) Certif…" at bounding box center [946, 166] width 290 height 24
click at [1106, 164] on icon "submit" at bounding box center [1105, 166] width 10 height 10
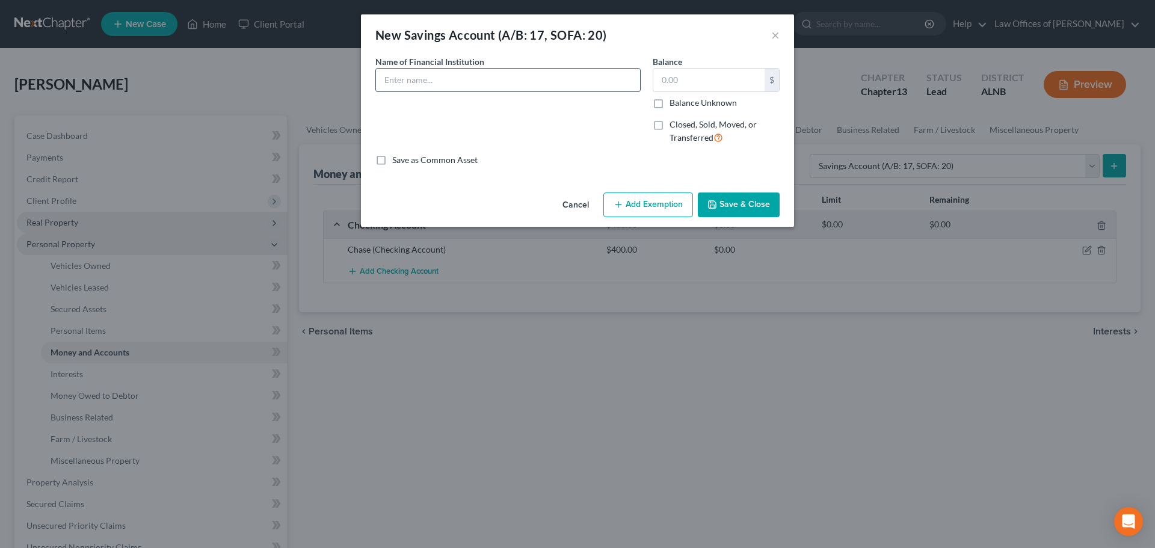
click at [527, 81] on input "text" at bounding box center [508, 80] width 264 height 23
type input "Chase"
click at [690, 79] on input "text" at bounding box center [708, 80] width 111 height 23
type input "1.00"
click at [741, 201] on button "Save & Close" at bounding box center [739, 205] width 82 height 25
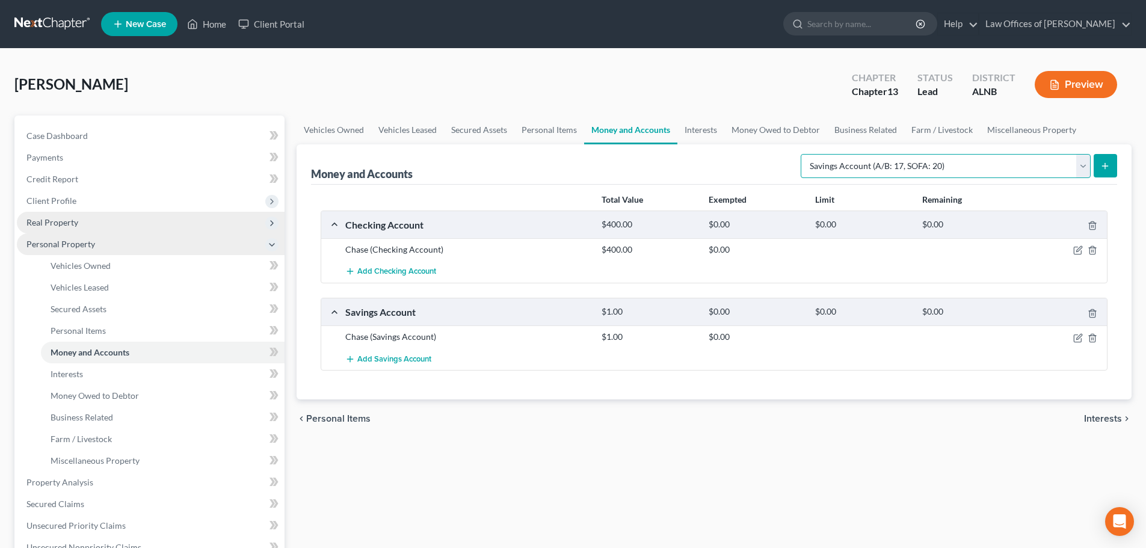
click at [1084, 168] on select "Select Account Type Brokerage (A/B: 18, SOFA: 20) Cash on Hand (A/B: 16) Certif…" at bounding box center [946, 166] width 290 height 24
select select "other"
click at [804, 154] on select "Select Account Type Brokerage (A/B: 18, SOFA: 20) Cash on Hand (A/B: 16) Certif…" at bounding box center [946, 166] width 290 height 24
click at [1105, 162] on icon "submit" at bounding box center [1105, 166] width 10 height 10
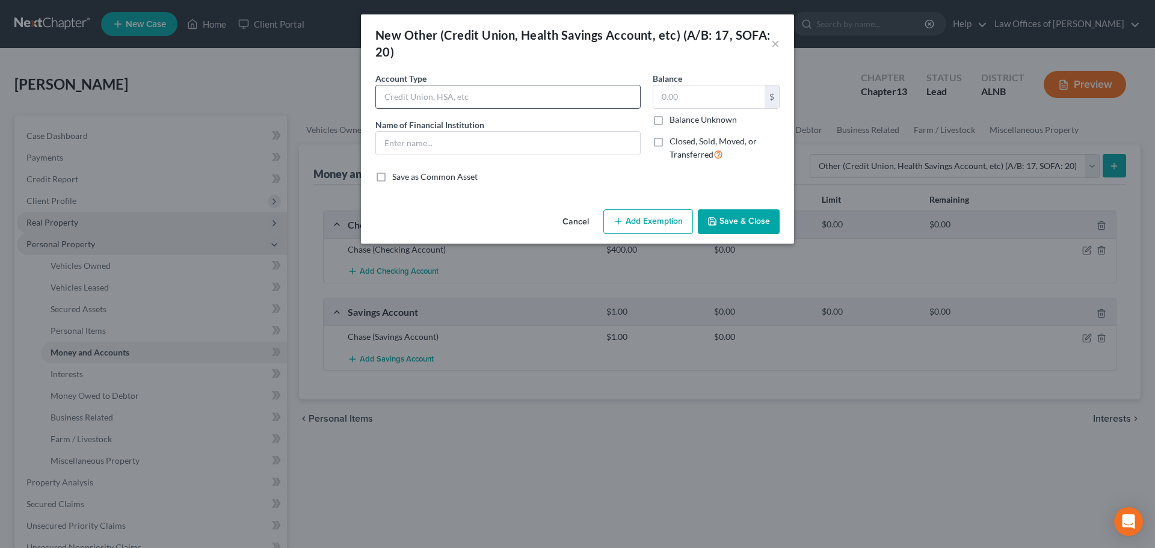
click at [551, 96] on input "text" at bounding box center [508, 96] width 264 height 23
type input "Cash App"
click at [516, 145] on input "text" at bounding box center [508, 143] width 264 height 23
type input "Cash App"
click at [695, 100] on input "text" at bounding box center [708, 96] width 111 height 23
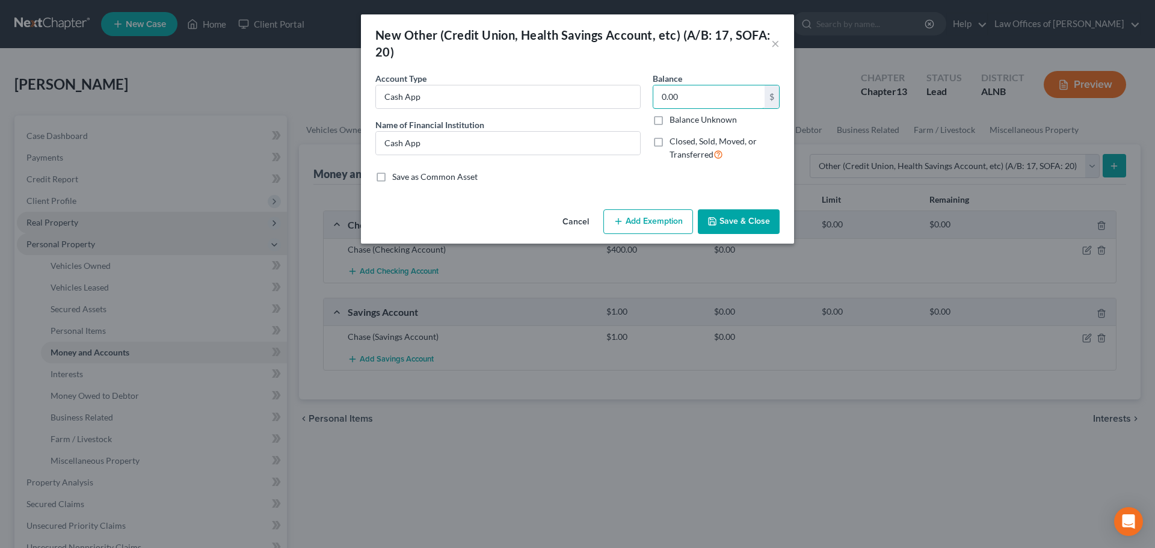
type input "0.00"
click at [739, 220] on button "Save & Close" at bounding box center [739, 221] width 82 height 25
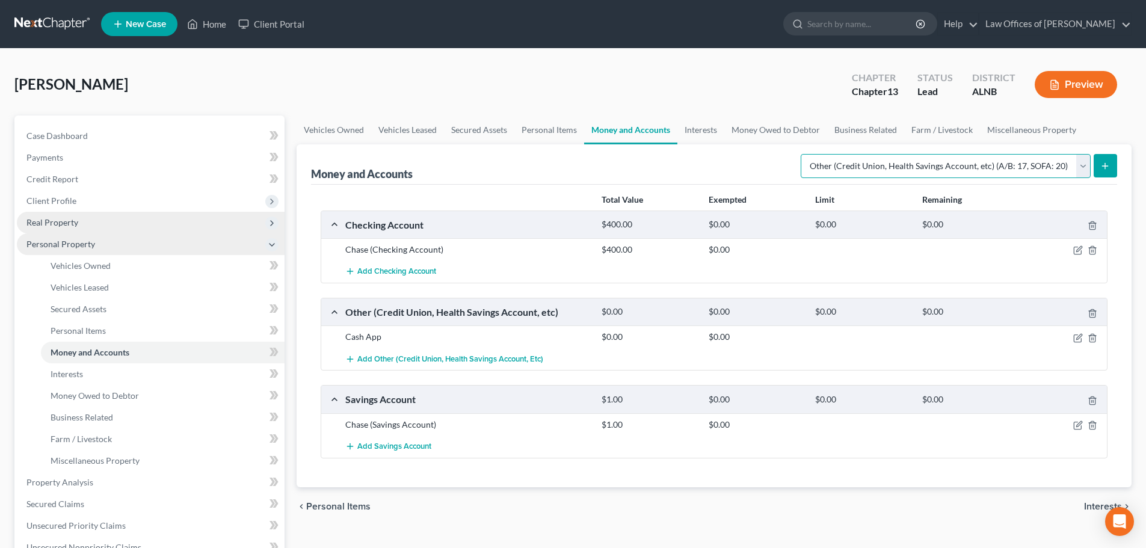
click at [1083, 173] on select "Select Account Type Brokerage (A/B: 18, SOFA: 20) Cash on Hand (A/B: 16) Certif…" at bounding box center [946, 166] width 290 height 24
click at [804, 154] on select "Select Account Type Brokerage (A/B: 18, SOFA: 20) Cash on Hand (A/B: 16) Certif…" at bounding box center [946, 166] width 290 height 24
click at [752, 84] on div "[PERSON_NAME] Upgraded Chapter Chapter 13 Status Lead District ALNB Preview" at bounding box center [572, 89] width 1117 height 52
click at [1081, 167] on select "Select Account Type Brokerage (A/B: 18, SOFA: 20) Cash on Hand (A/B: 16) Certif…" at bounding box center [946, 166] width 290 height 24
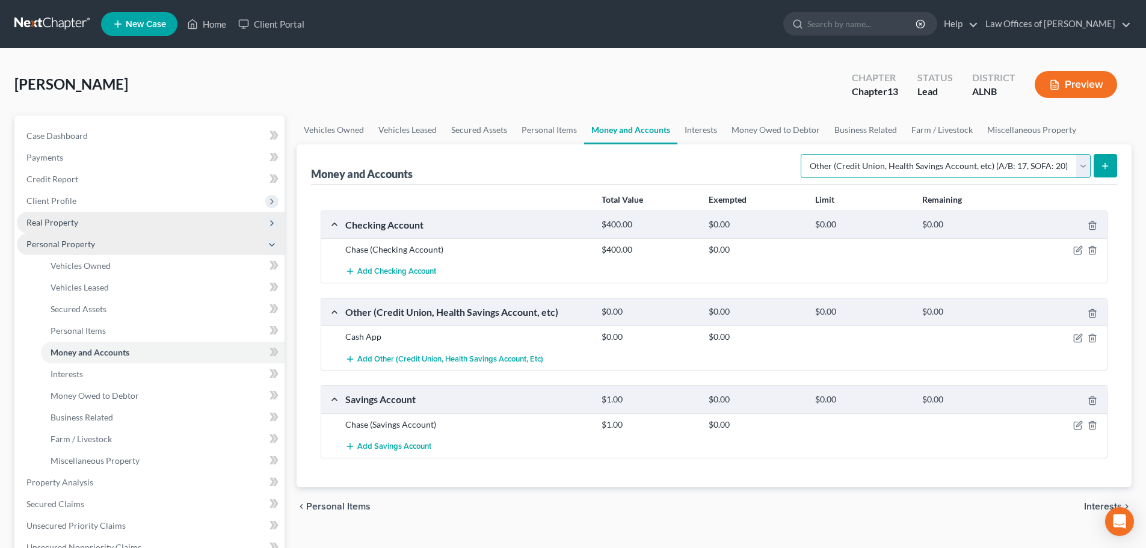
click at [1081, 165] on select "Select Account Type Brokerage (A/B: 18, SOFA: 20) Cash on Hand (A/B: 16) Certif…" at bounding box center [946, 166] width 290 height 24
click at [683, 69] on div "[PERSON_NAME] Upgraded Chapter Chapter 13 Status Lead District ALNB Preview" at bounding box center [572, 89] width 1117 height 52
click at [271, 246] on icon at bounding box center [272, 245] width 10 height 10
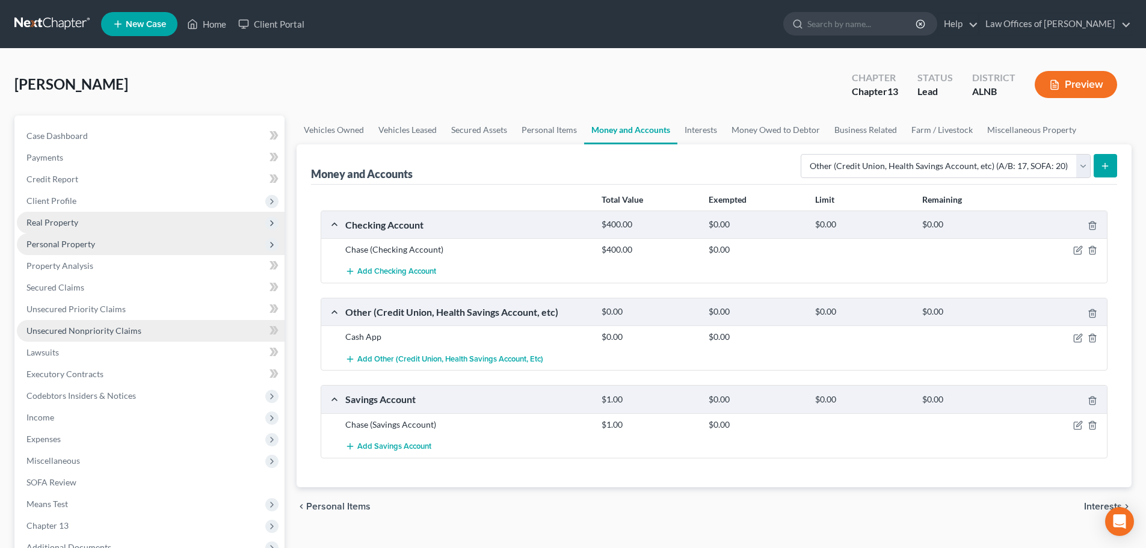
click at [144, 331] on link "Unsecured Nonpriority Claims" at bounding box center [151, 331] width 268 height 22
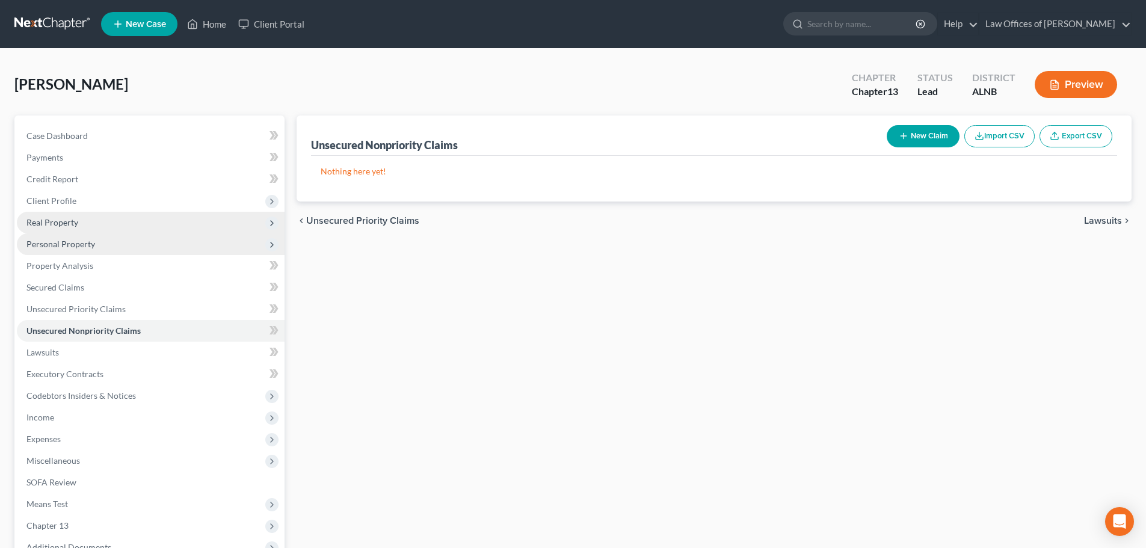
click at [937, 139] on button "New Claim" at bounding box center [923, 136] width 73 height 22
select select "0"
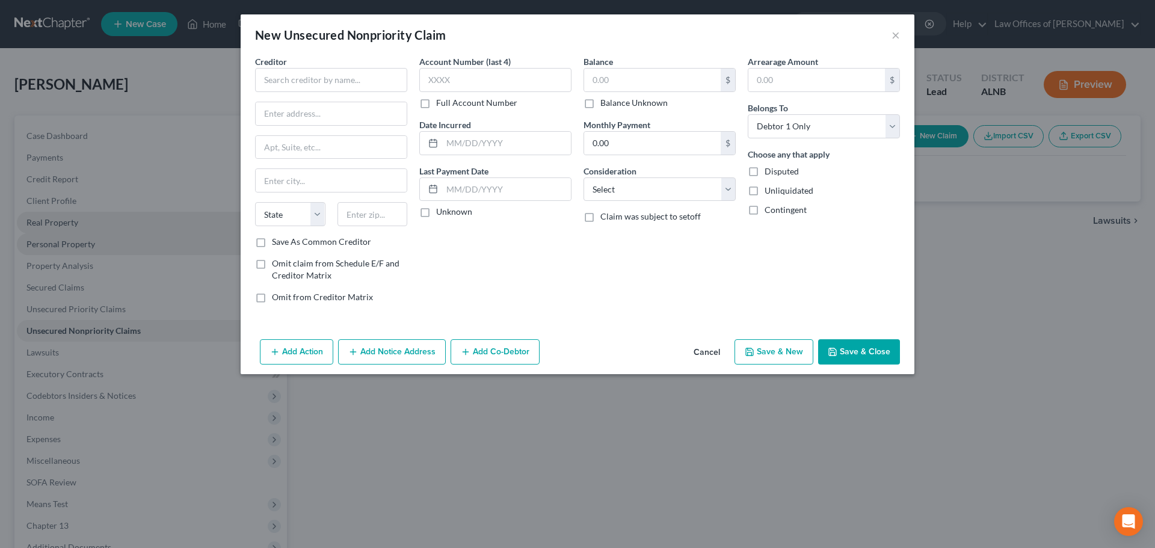
click at [699, 353] on button "Cancel" at bounding box center [707, 353] width 46 height 24
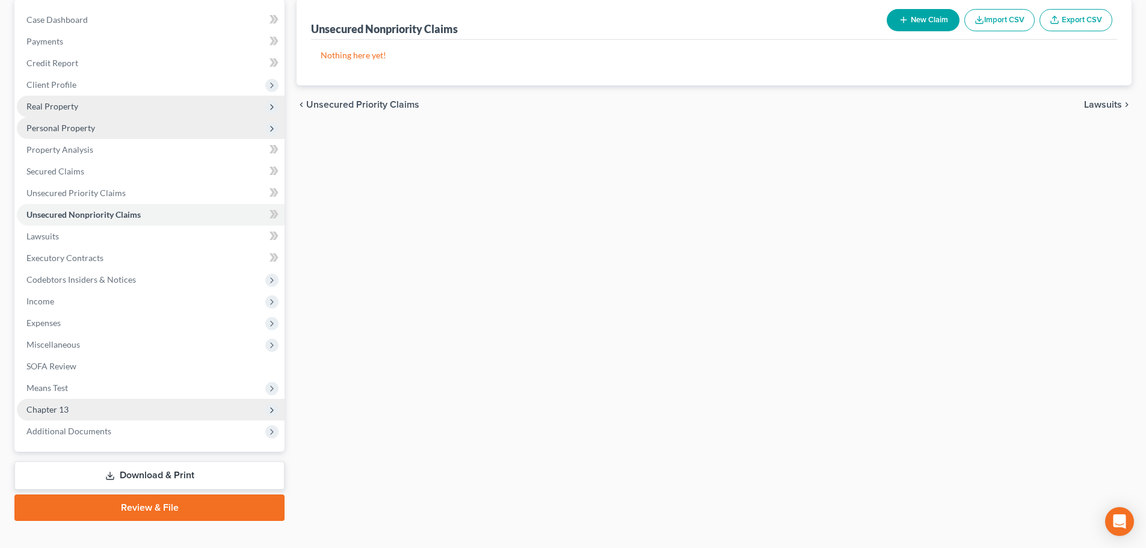
scroll to position [135, 0]
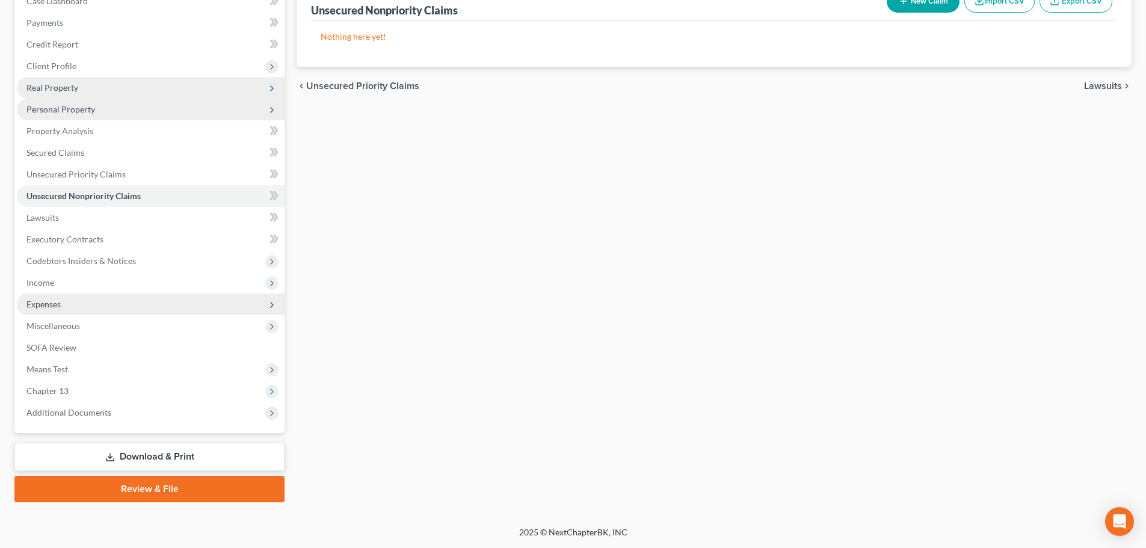
click at [187, 308] on span "Expenses" at bounding box center [151, 305] width 268 height 22
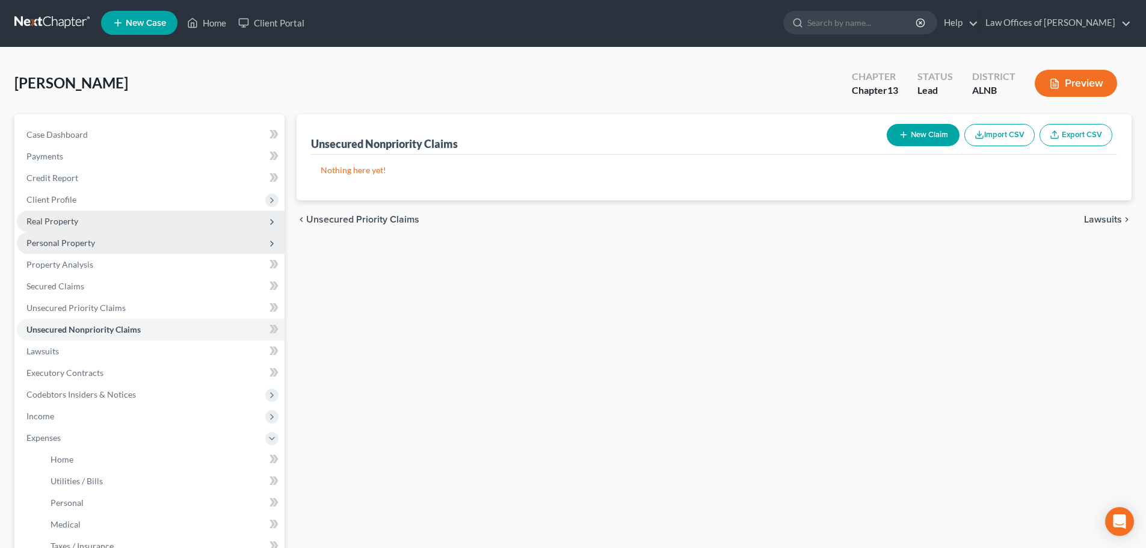
scroll to position [0, 0]
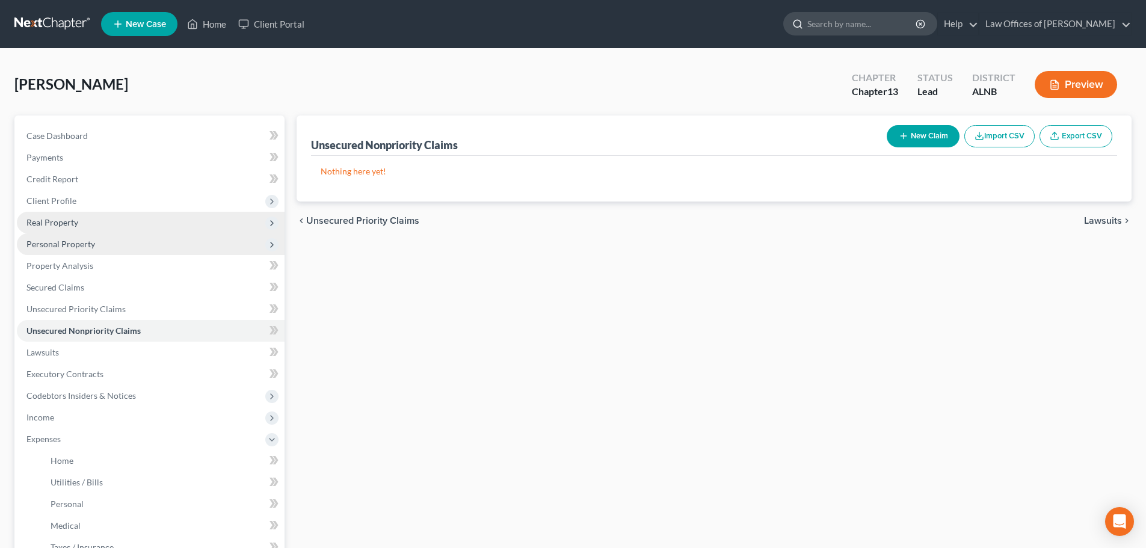
click at [880, 24] on input "search" at bounding box center [862, 24] width 110 height 22
type input "[PERSON_NAME]"
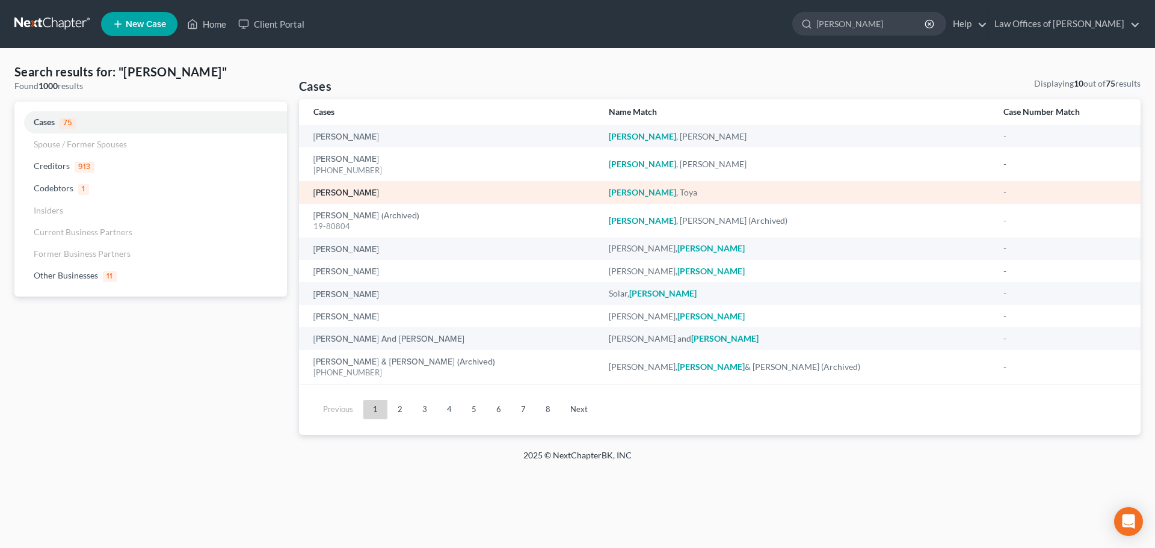
click at [366, 193] on link "[PERSON_NAME]" at bounding box center [346, 193] width 66 height 8
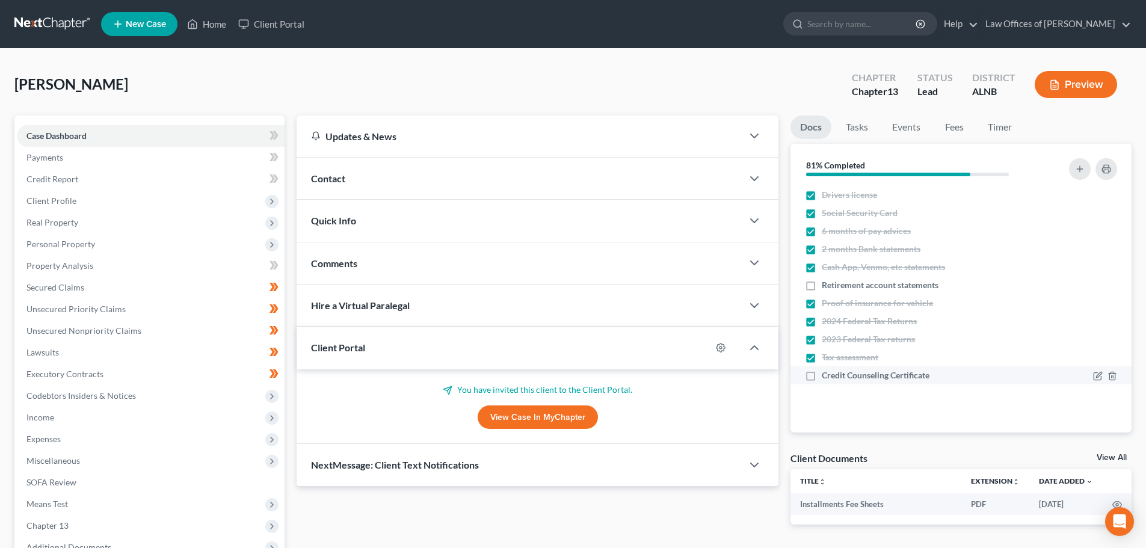
click at [822, 378] on label "Credit Counseling Certificate" at bounding box center [876, 375] width 108 height 12
click at [827, 377] on input "Credit Counseling Certificate" at bounding box center [831, 373] width 8 height 8
checkbox input "true"
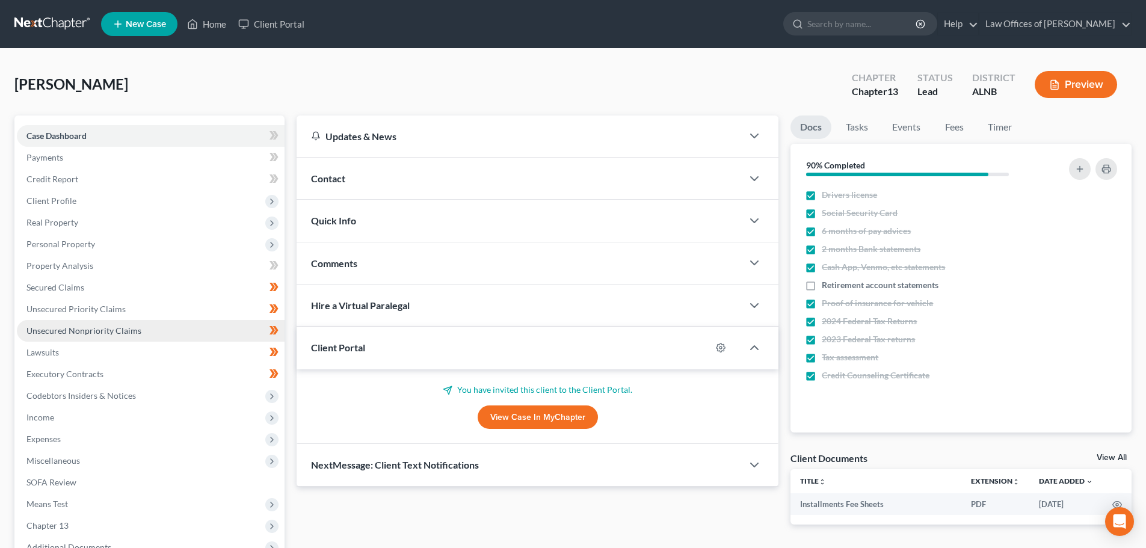
click at [156, 330] on link "Unsecured Nonpriority Claims" at bounding box center [151, 331] width 268 height 22
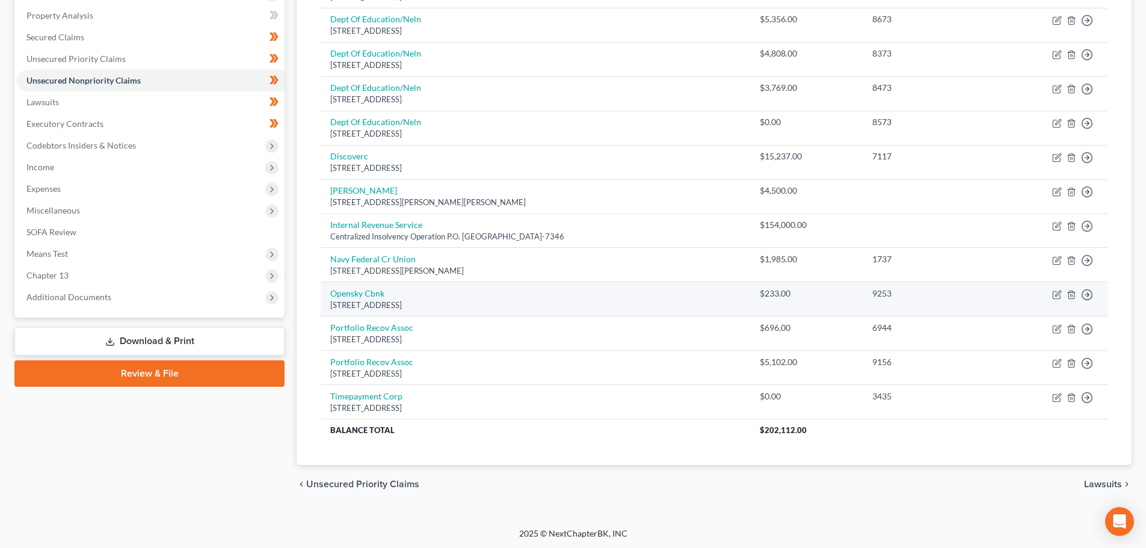
scroll to position [251, 0]
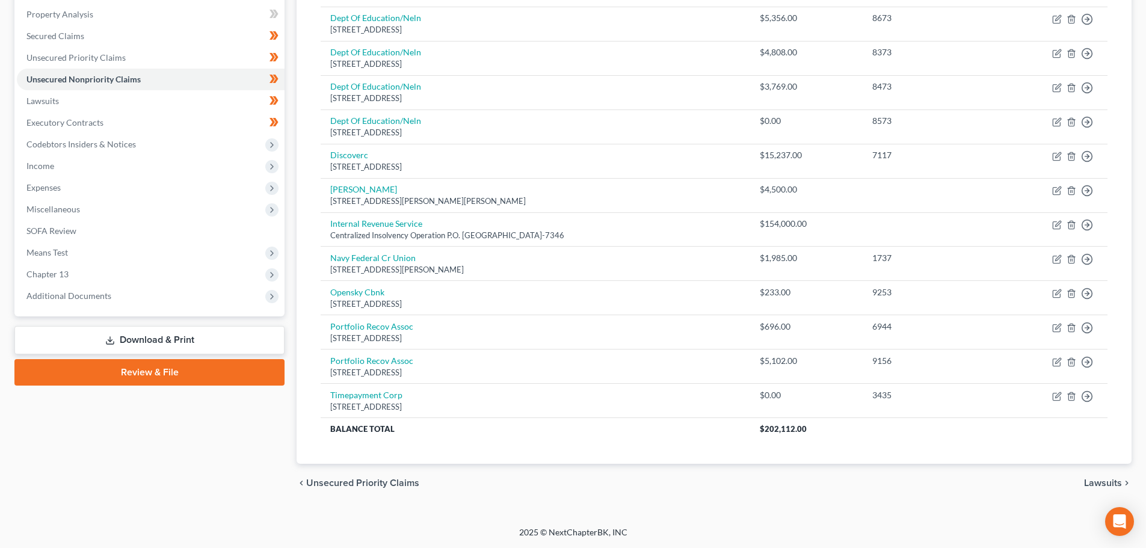
click at [1138, 51] on div "[PERSON_NAME] Upgraded Chapter Chapter 13 Status Lead District ALNB Preview Pet…" at bounding box center [573, 161] width 1146 height 729
